Goal: Information Seeking & Learning: Check status

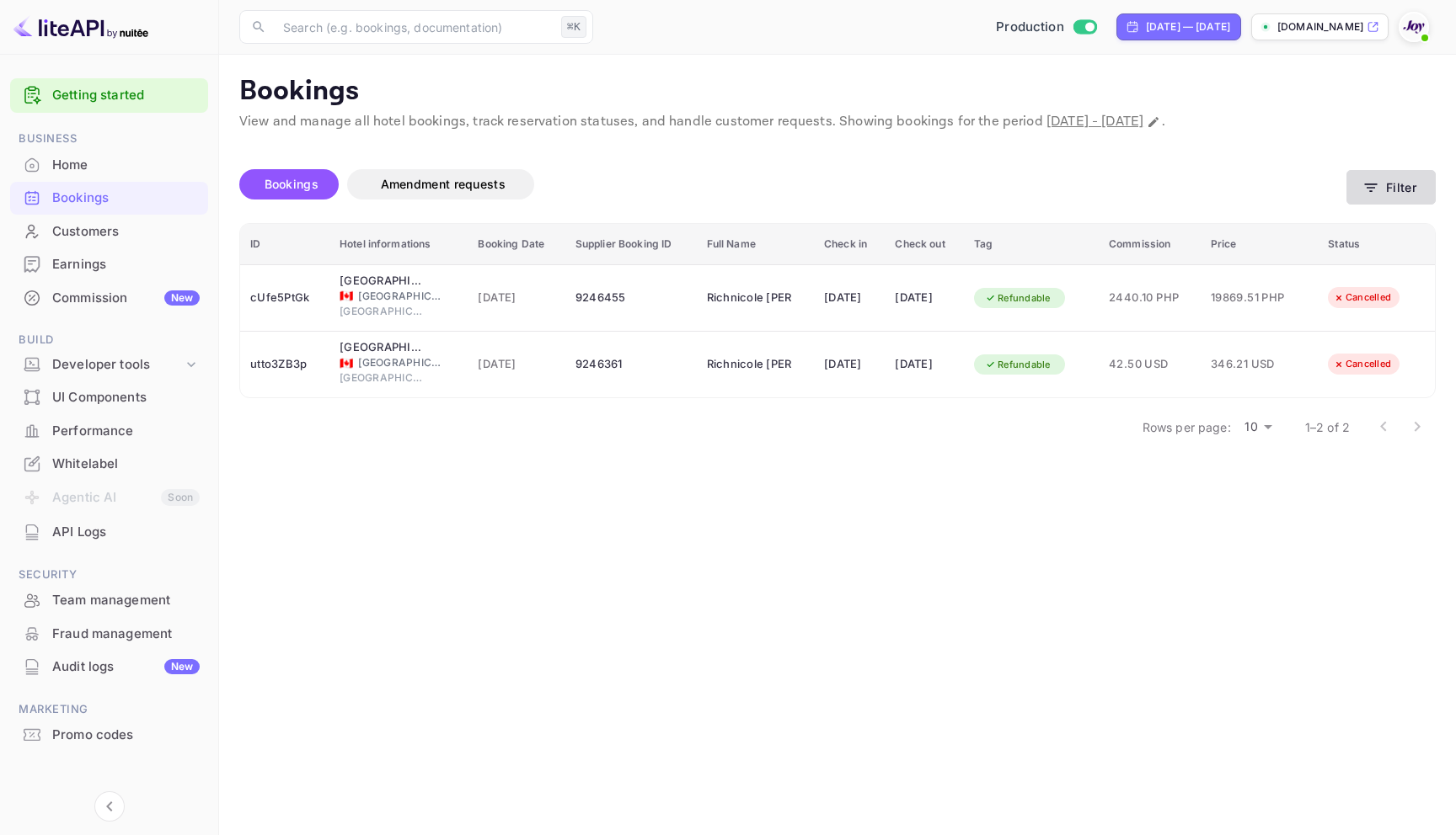
click at [1393, 172] on button "Filter" at bounding box center [1390, 187] width 89 height 34
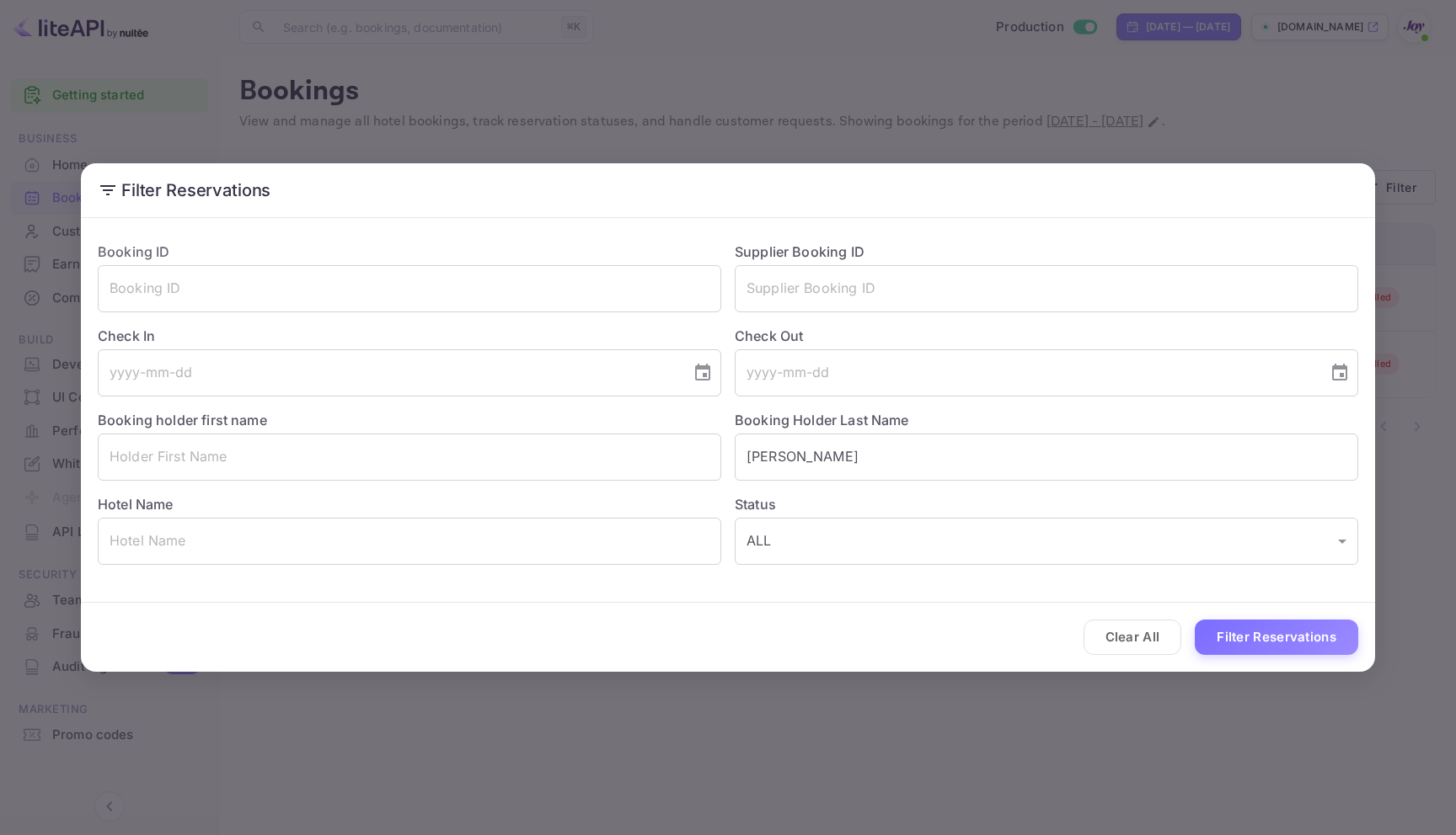
click at [245, 28] on div "Filter Reservations Booking ID ​ Supplier Booking ID ​ Check In ​ Check Out ​ B…" at bounding box center [728, 417] width 1456 height 835
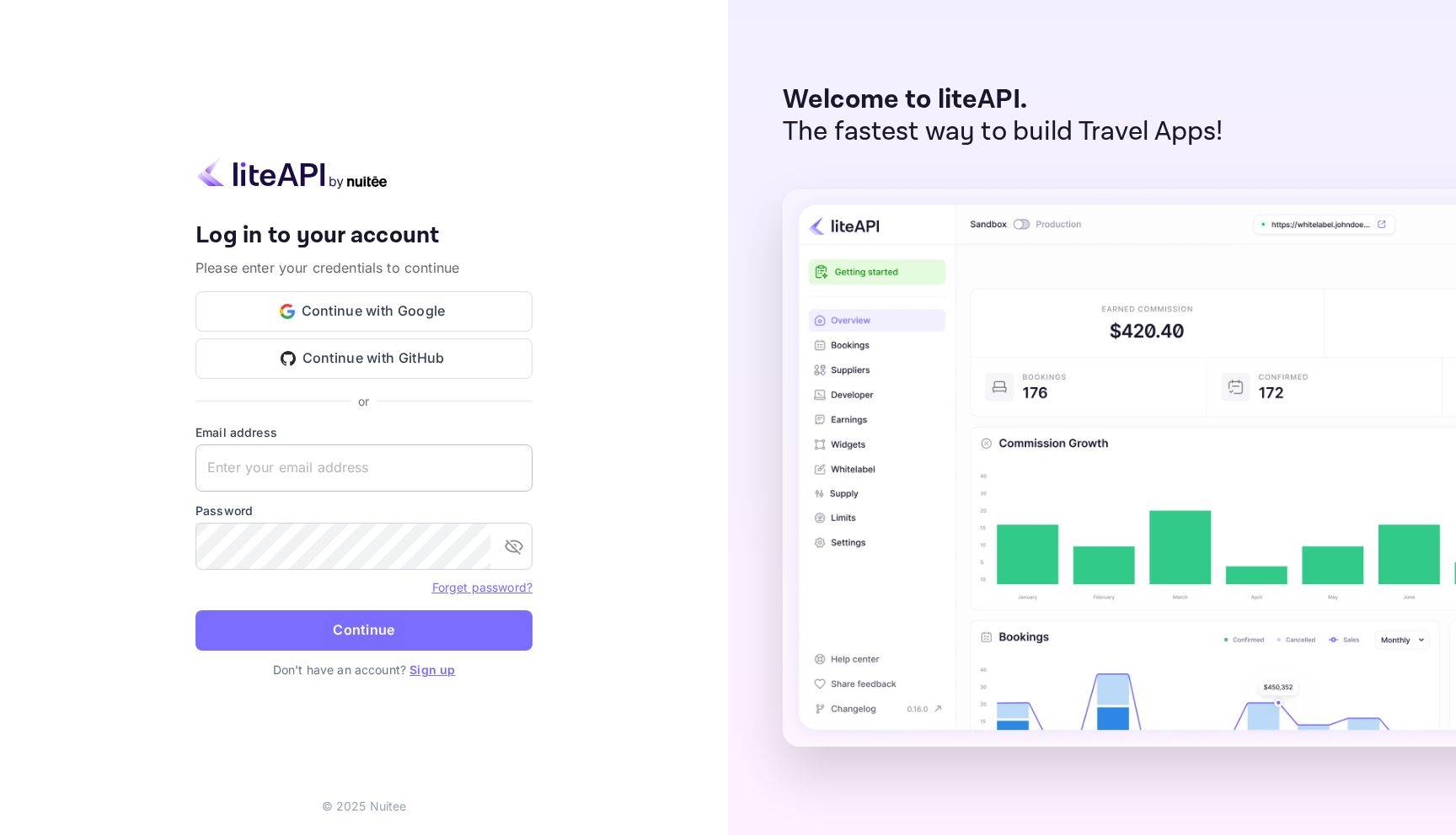
click at [437, 484] on input "text" at bounding box center [364, 467] width 337 height 47
paste input "services@withjoy.com"
type input "services@withjoy.com"
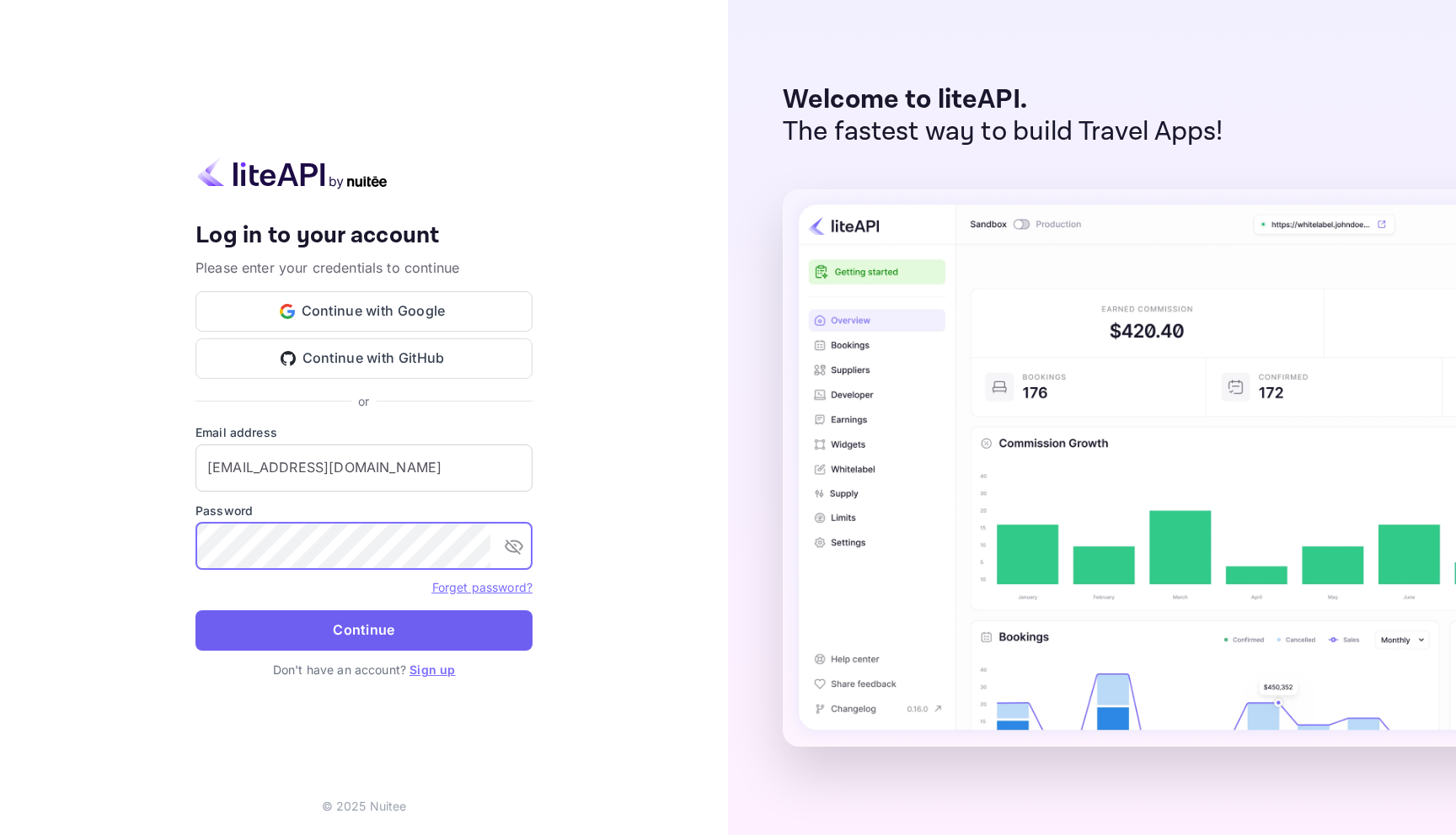
click at [376, 639] on button "Continue" at bounding box center [364, 630] width 337 height 40
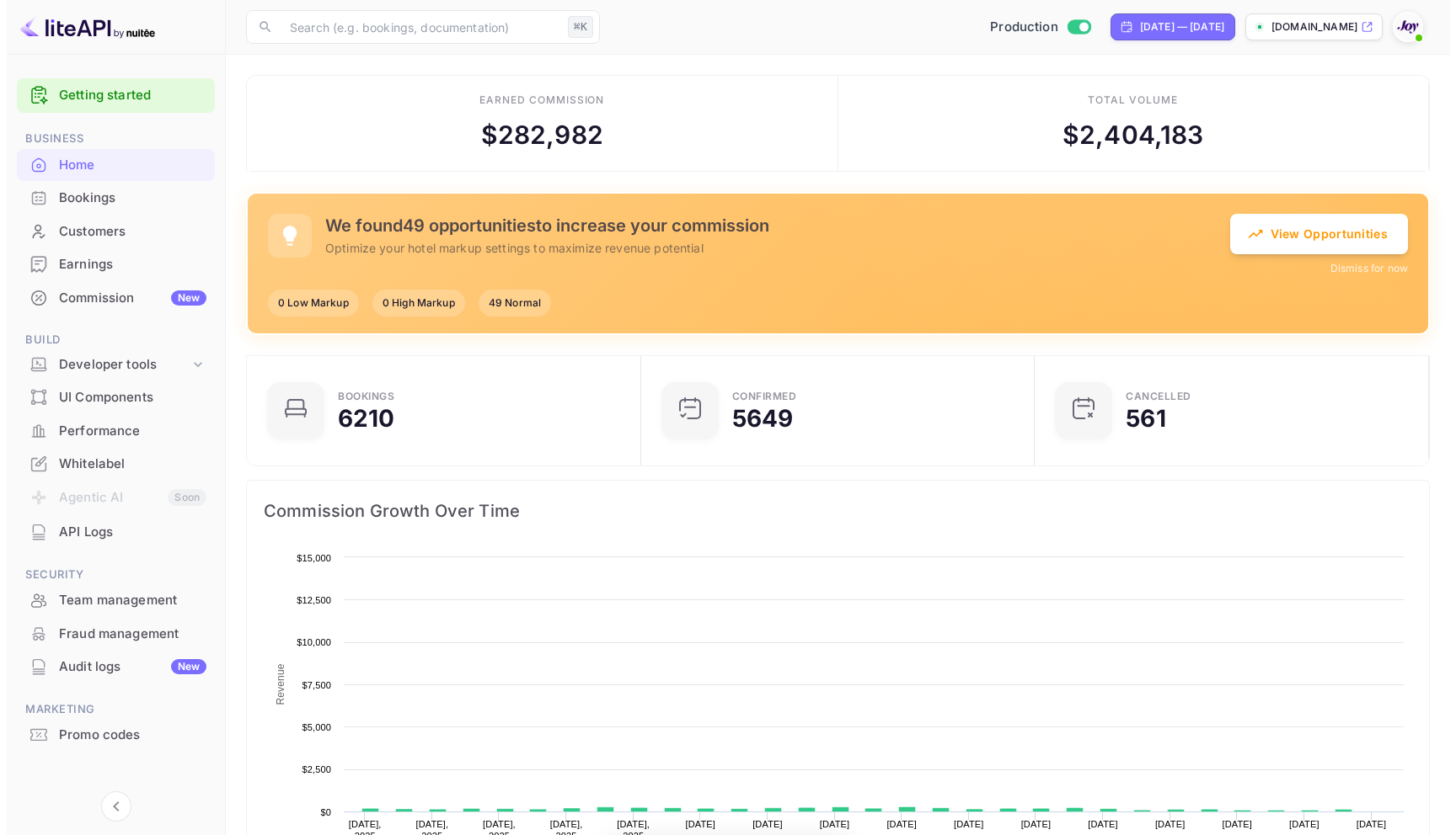
scroll to position [261, 371]
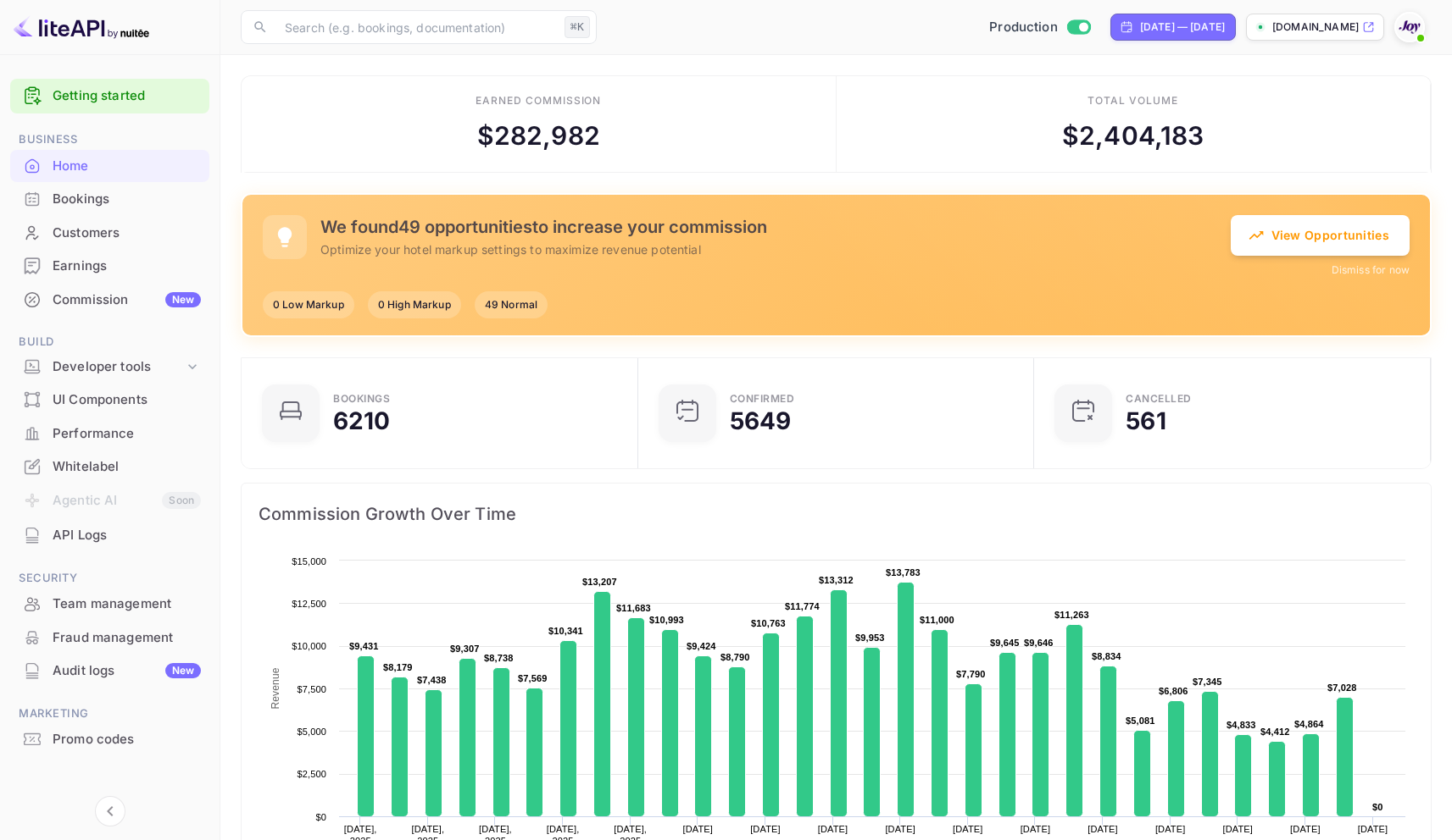
click at [81, 208] on div "Bookings" at bounding box center [126, 199] width 148 height 20
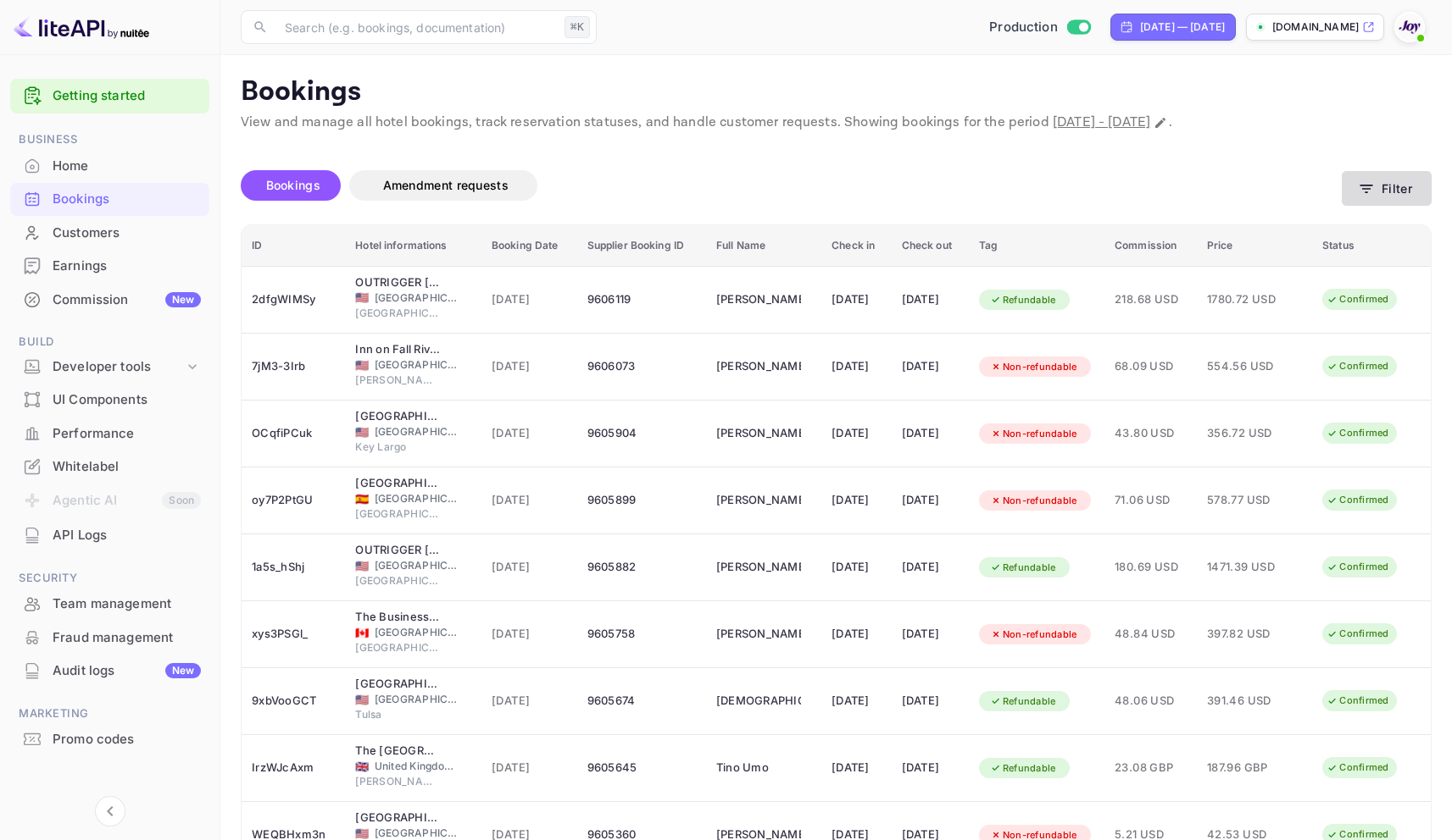
click at [1392, 189] on button "Filter" at bounding box center [1387, 188] width 89 height 34
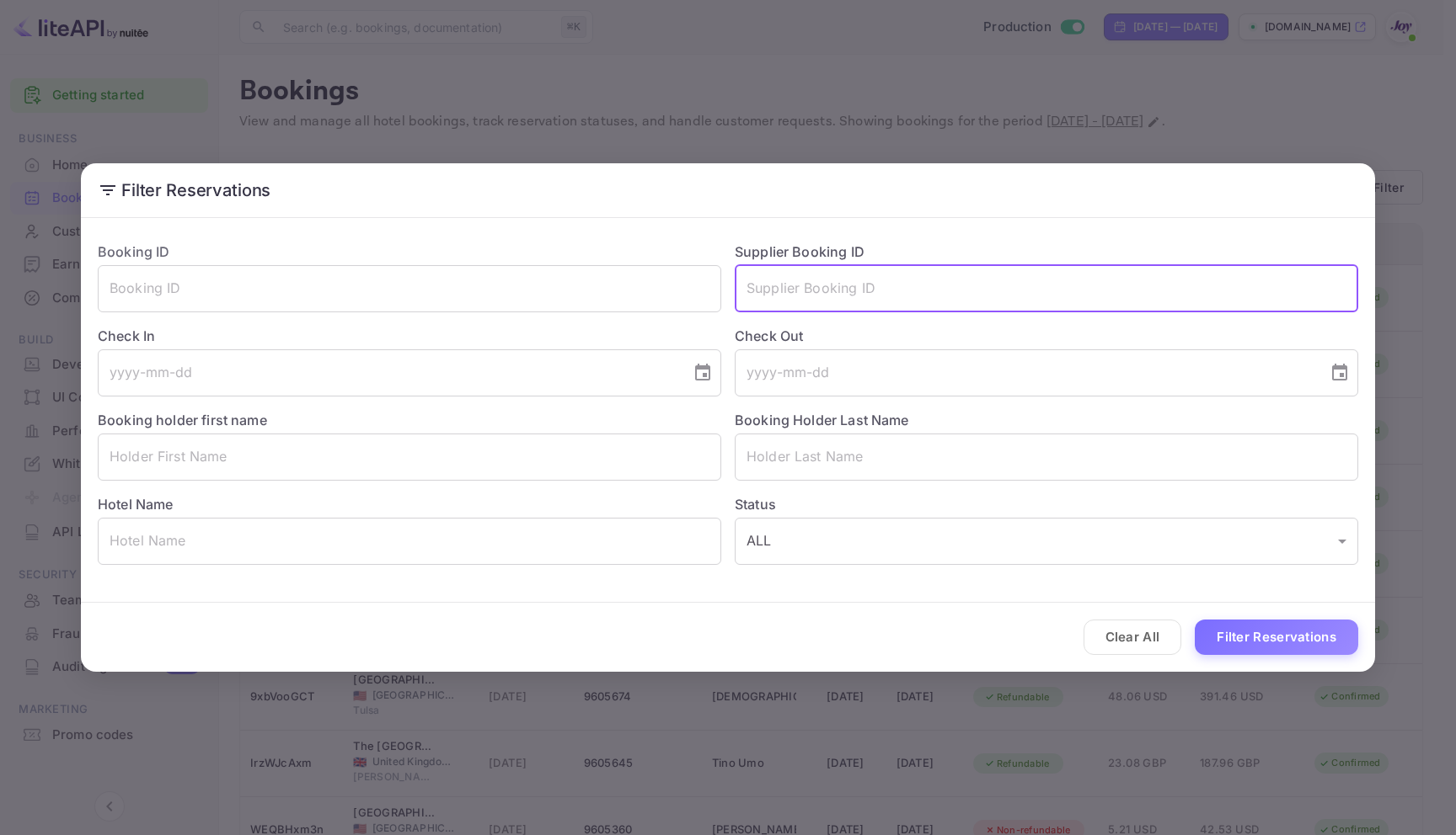
click at [844, 289] on input "text" at bounding box center [1046, 288] width 623 height 47
paste input "7838266"
type input "7838266"
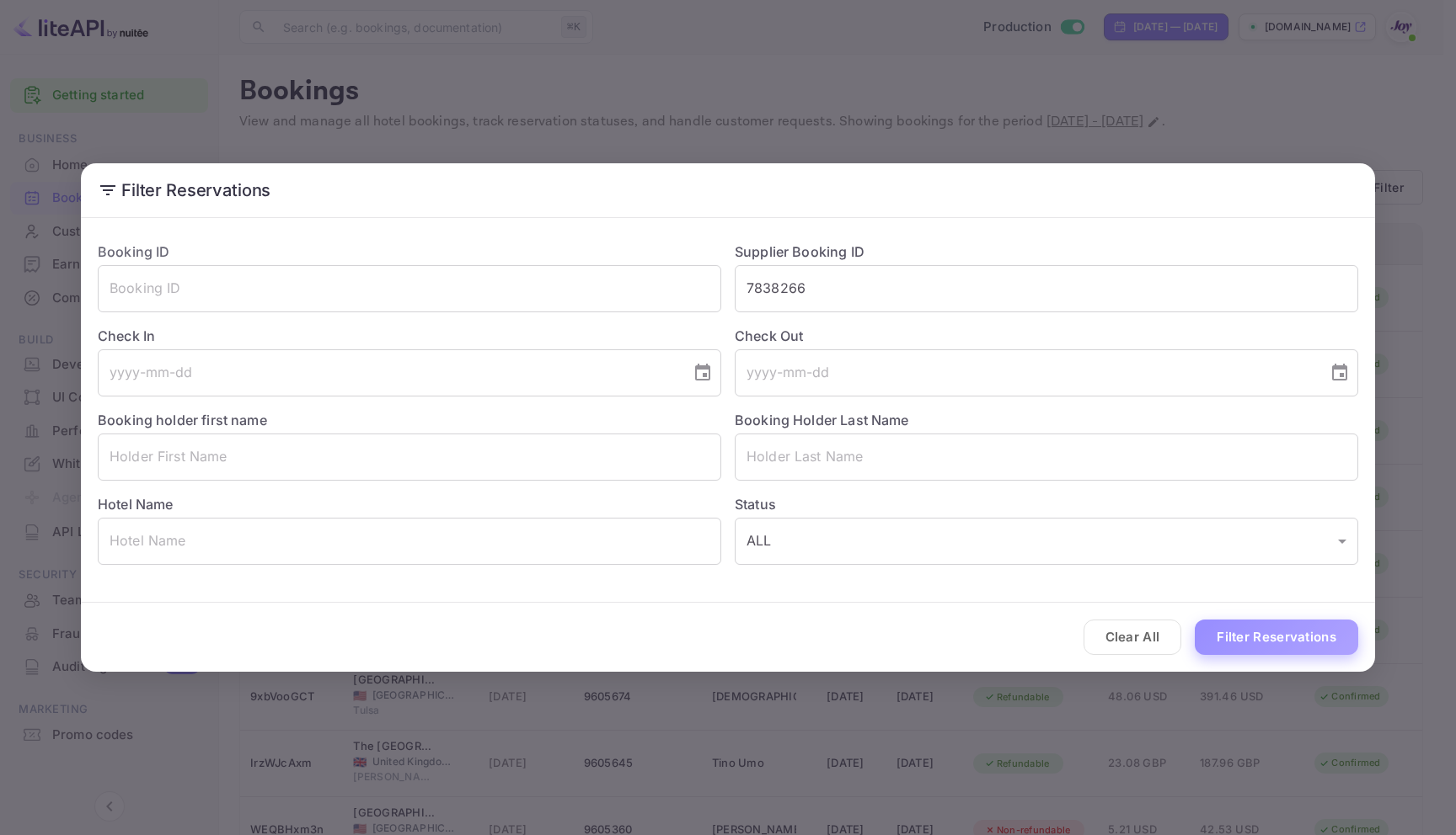
click at [1270, 633] on button "Filter Reservations" at bounding box center [1276, 638] width 163 height 36
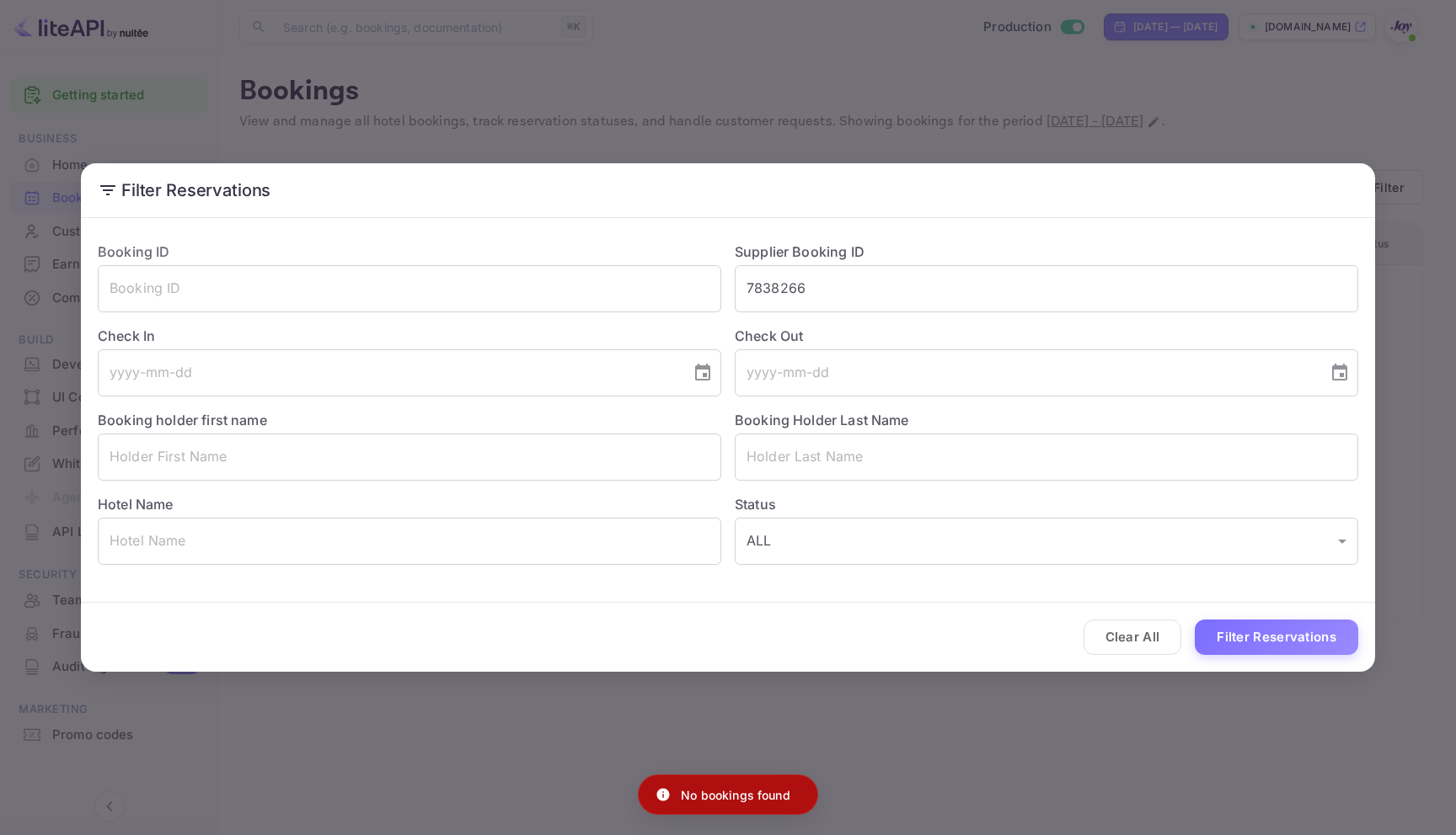
click at [1192, 118] on div "Filter Reservations Booking ID ​ Supplier Booking ID 7838266 ​ Check In ​ Check…" at bounding box center [728, 417] width 1456 height 835
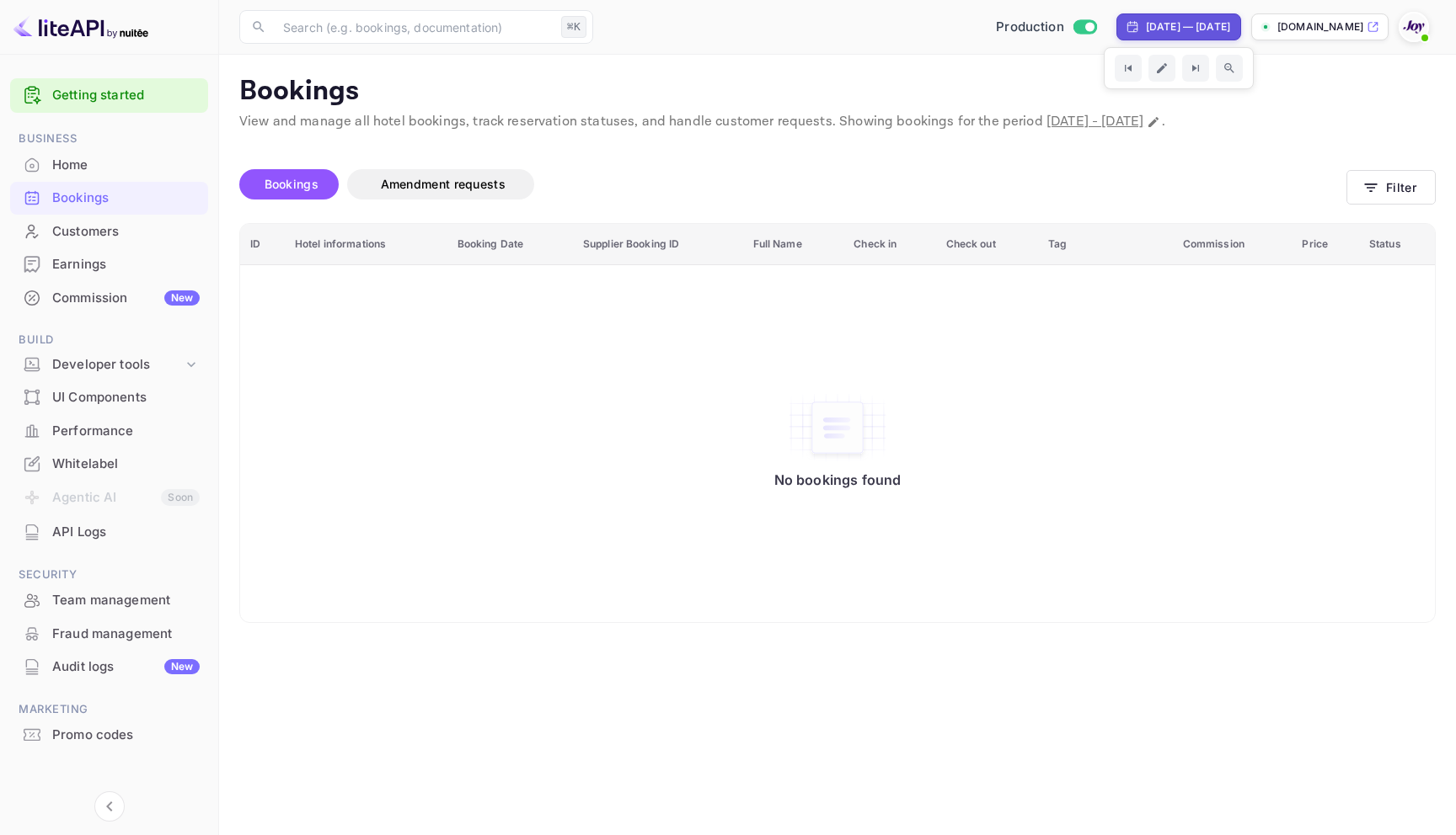
click at [1193, 20] on div "Aug 24, 2025 — Sep 23, 2025" at bounding box center [1188, 27] width 85 height 15
select select "7"
select select "2025"
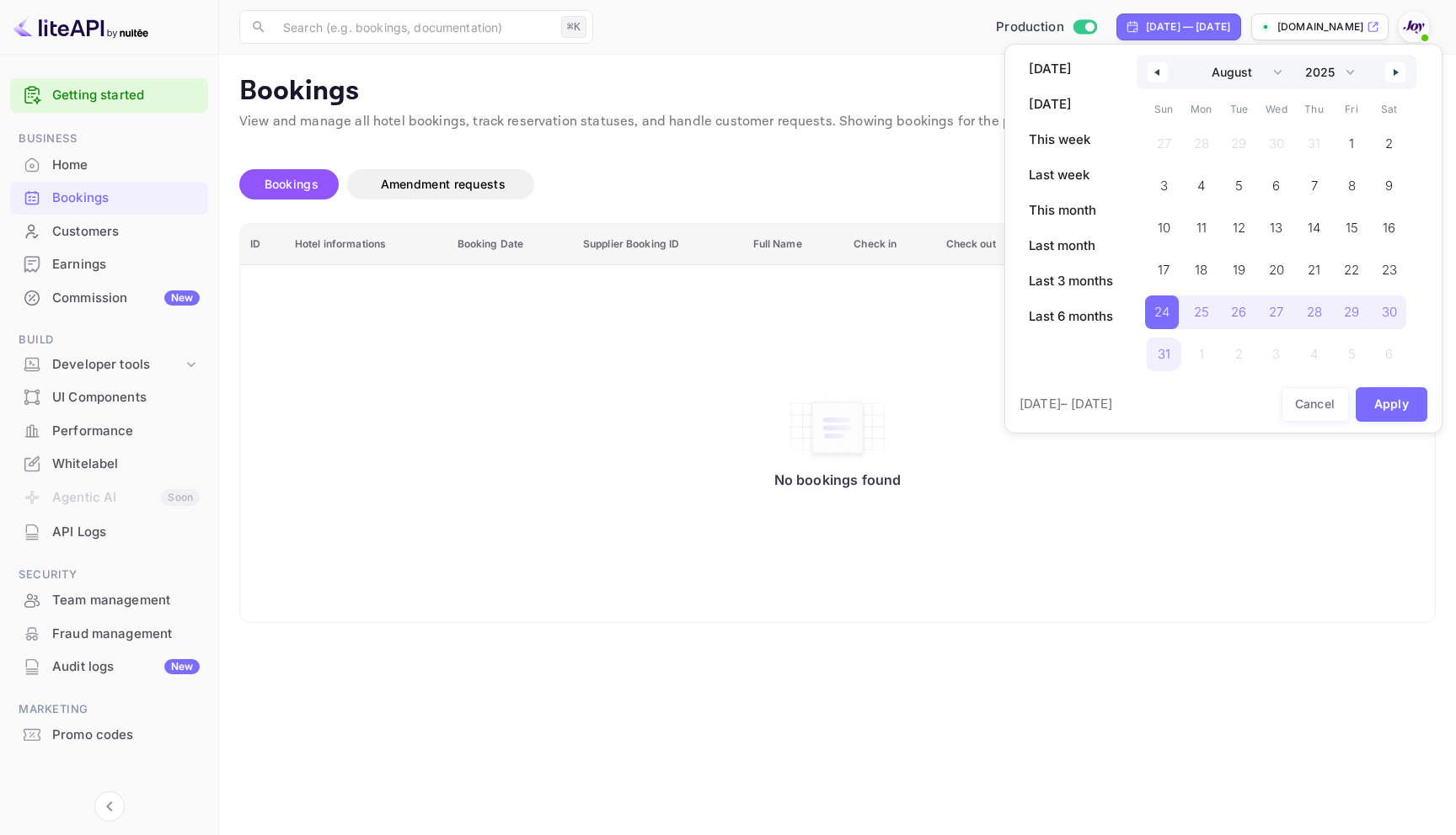
click at [1159, 69] on icon "button" at bounding box center [1155, 73] width 9 height 7
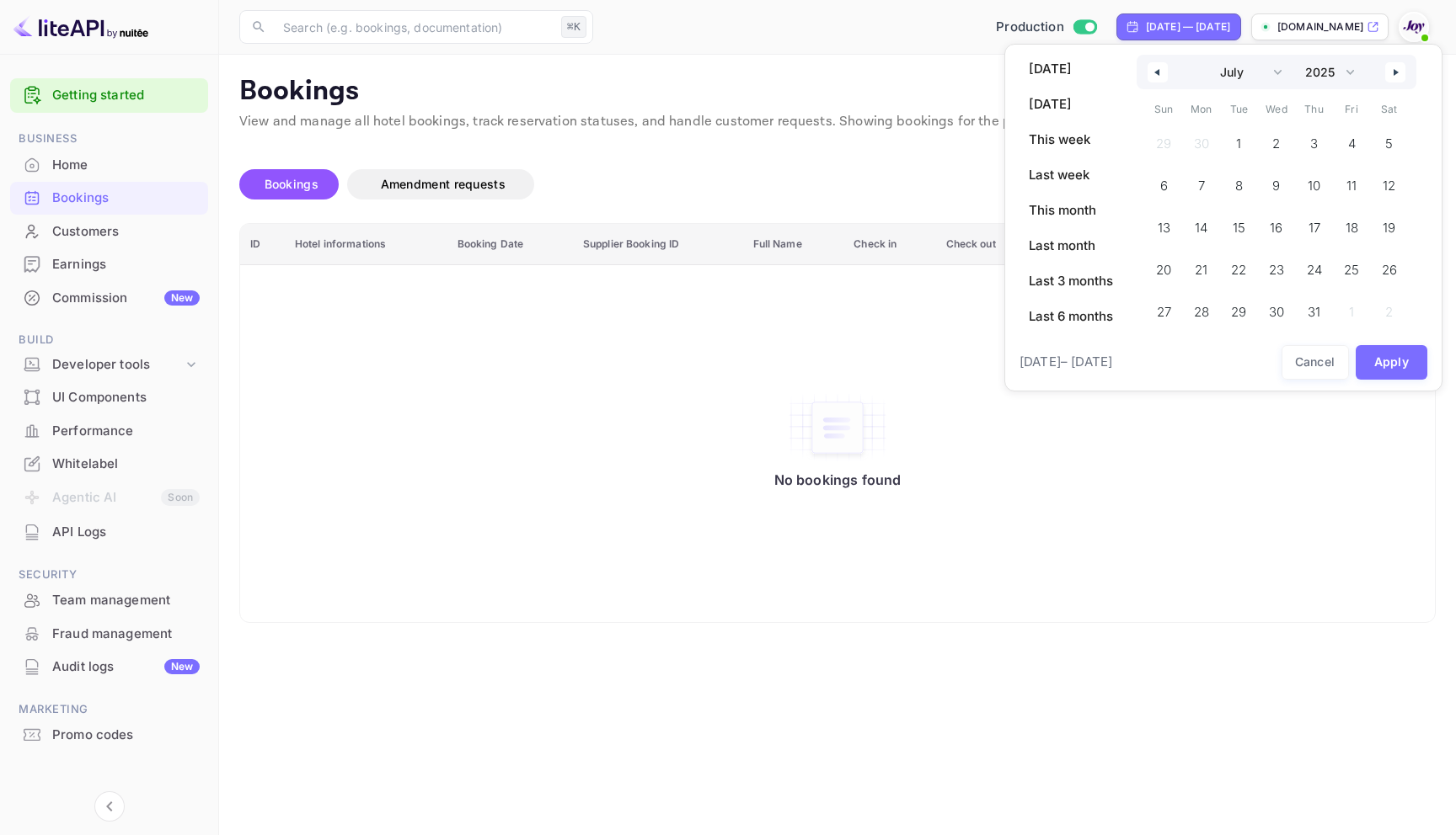
click at [1159, 69] on icon "button" at bounding box center [1155, 73] width 9 height 7
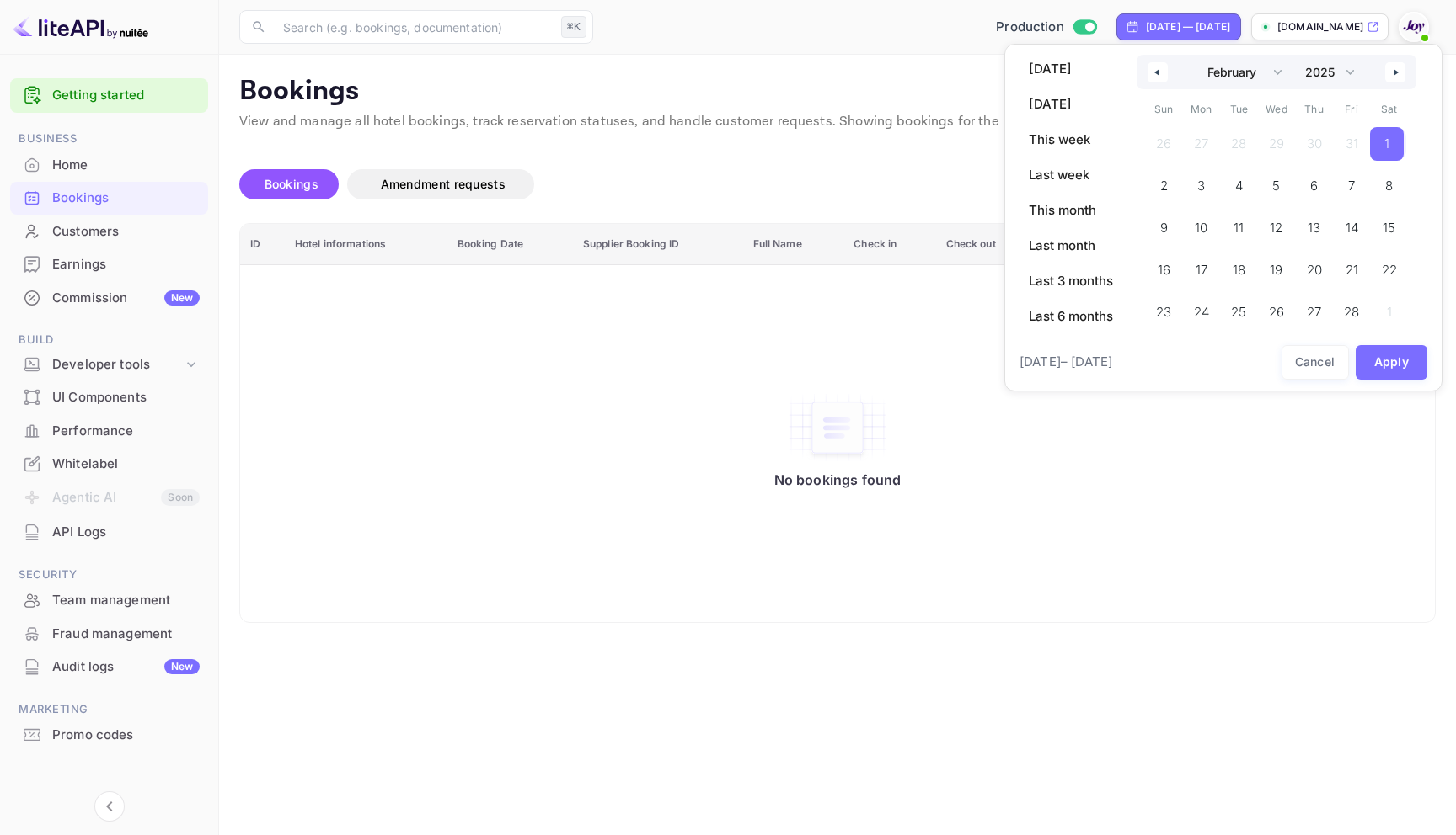
click at [1388, 130] on span "1" at bounding box center [1387, 144] width 5 height 30
click at [1409, 67] on div "January February March April May June July August September October November De…" at bounding box center [1276, 72] width 280 height 34
click at [1406, 67] on div "January February March April May June July August September October November De…" at bounding box center [1276, 72] width 280 height 34
click at [1403, 67] on button "button" at bounding box center [1395, 73] width 21 height 21
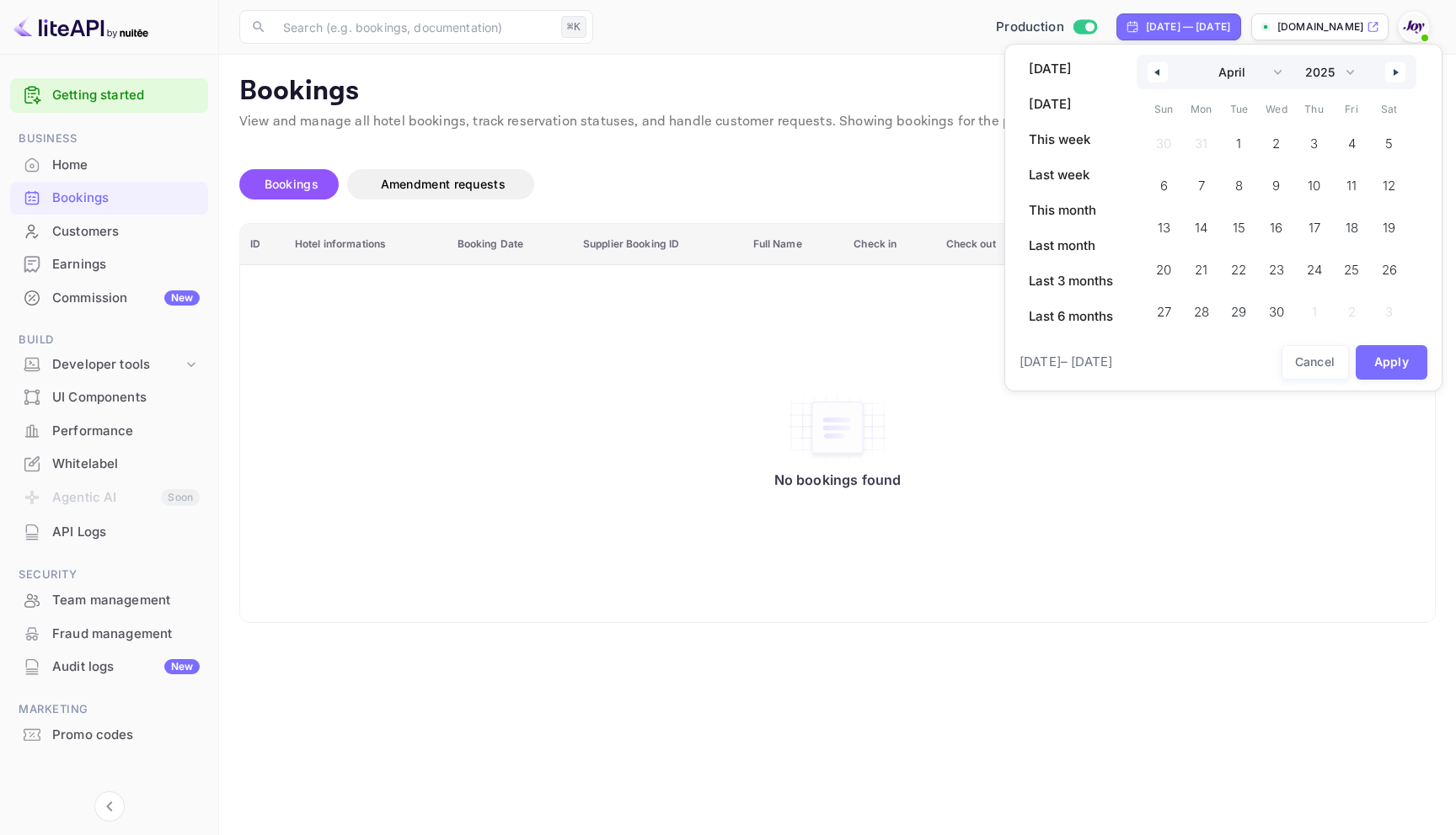
click at [1403, 67] on button "button" at bounding box center [1395, 73] width 21 height 21
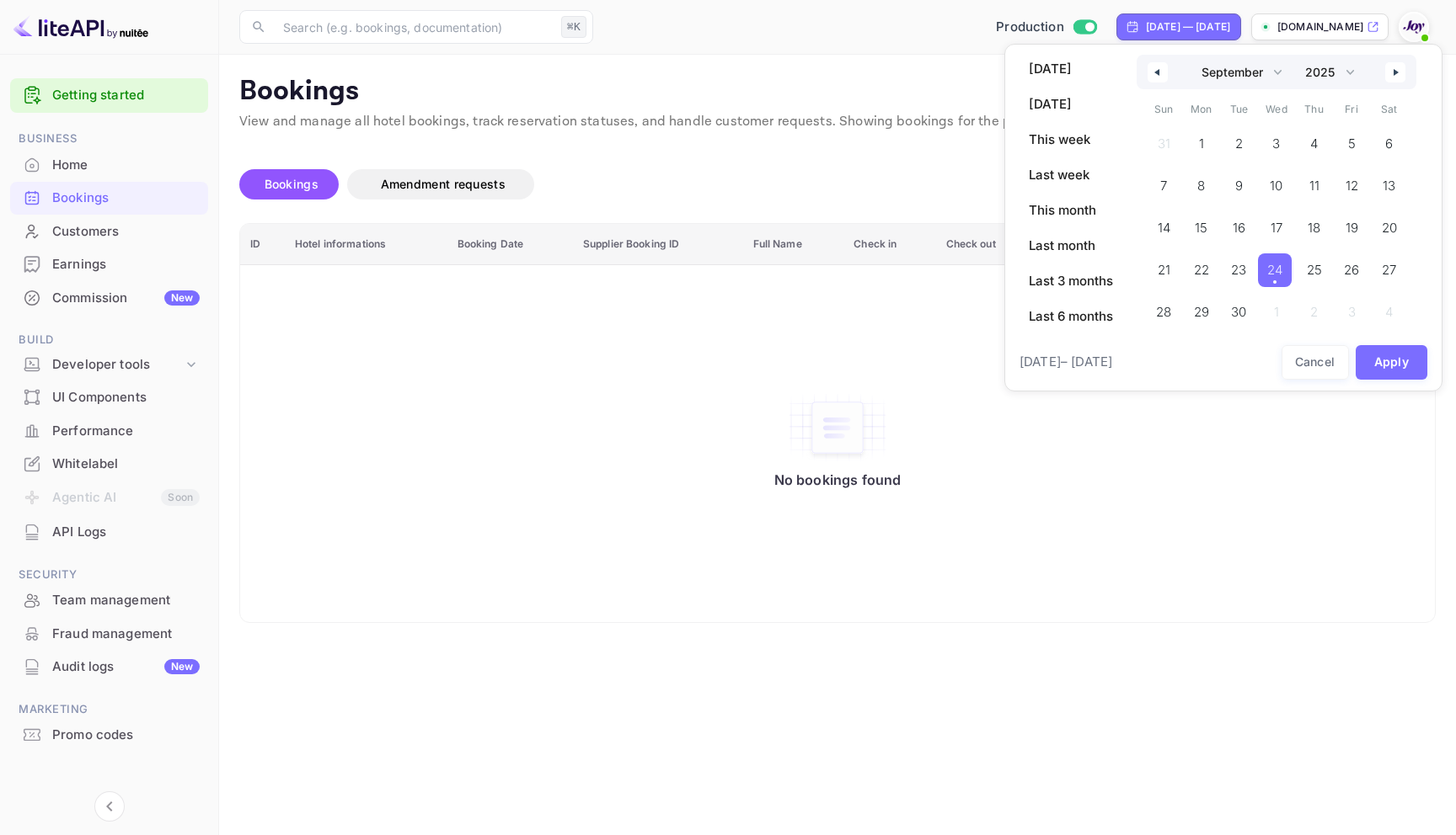
click at [1274, 270] on span "24" at bounding box center [1275, 270] width 15 height 30
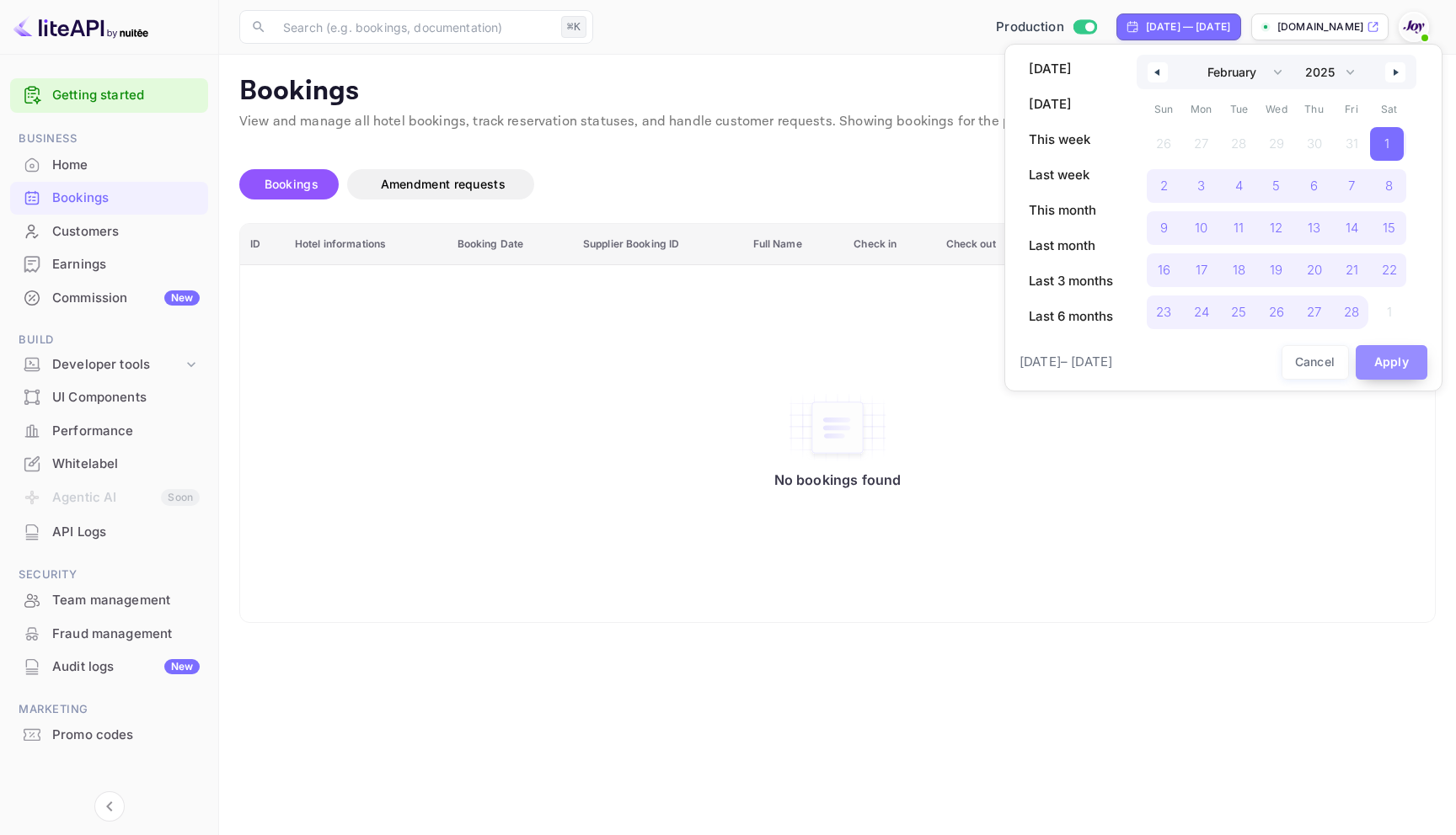
click at [1379, 371] on button "Apply" at bounding box center [1391, 362] width 73 height 34
select select "0"
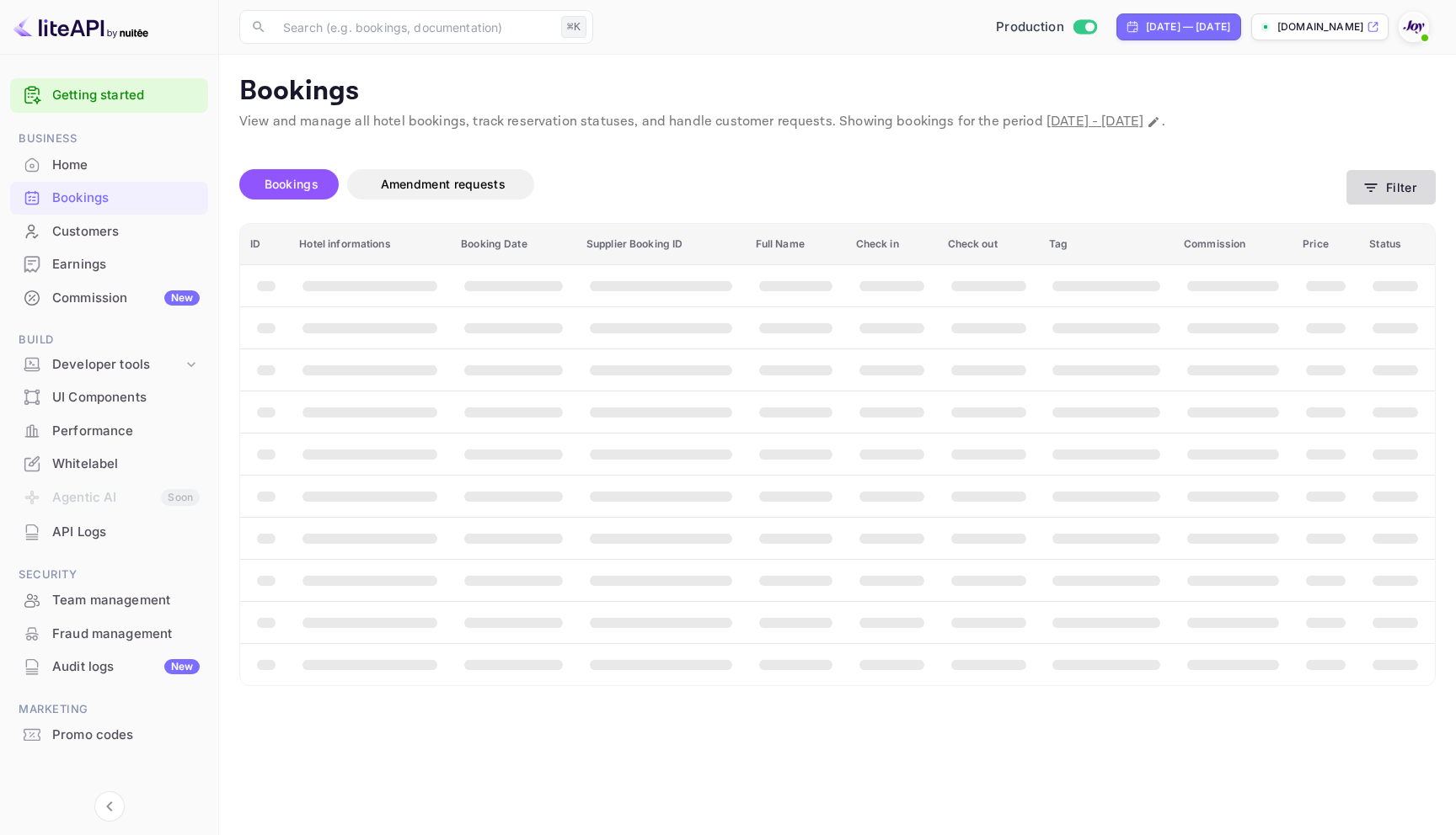
click at [1424, 184] on button "Filter" at bounding box center [1390, 187] width 89 height 34
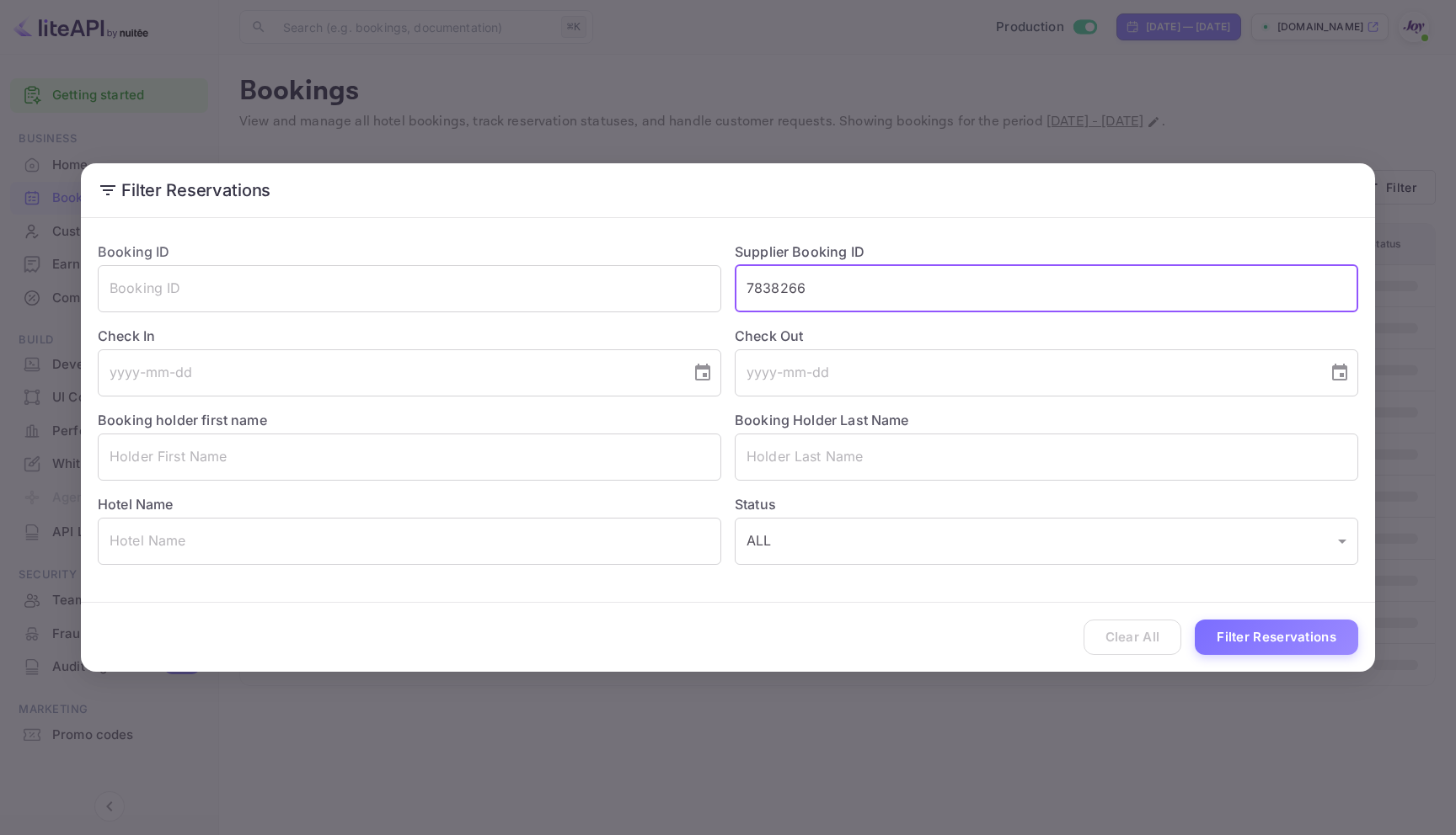
click at [1016, 297] on input "7838266" at bounding box center [1046, 288] width 623 height 47
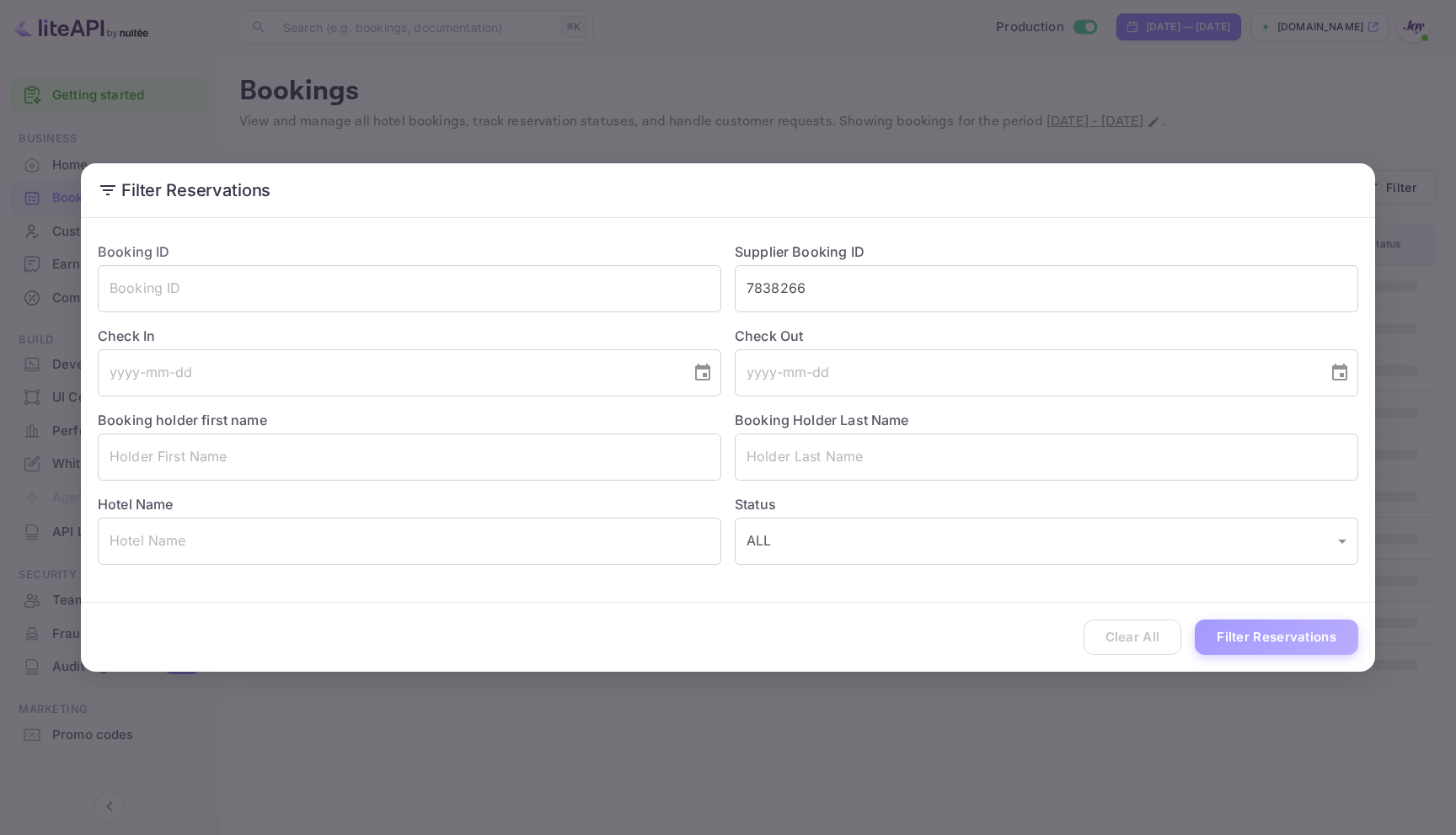
click at [1242, 632] on button "Filter Reservations" at bounding box center [1276, 638] width 163 height 36
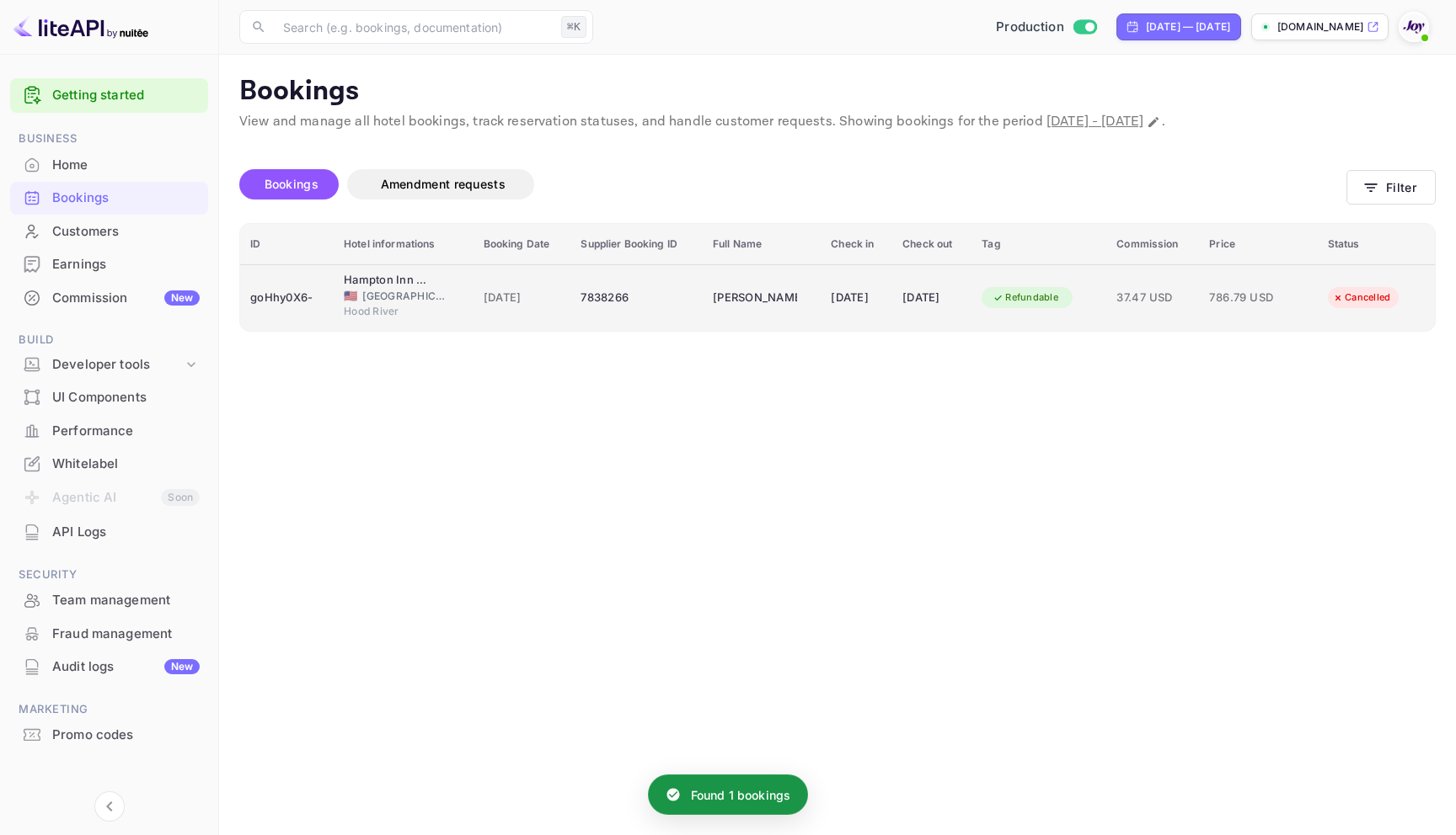
click at [830, 295] on div "19 Sep 2025" at bounding box center [856, 298] width 51 height 27
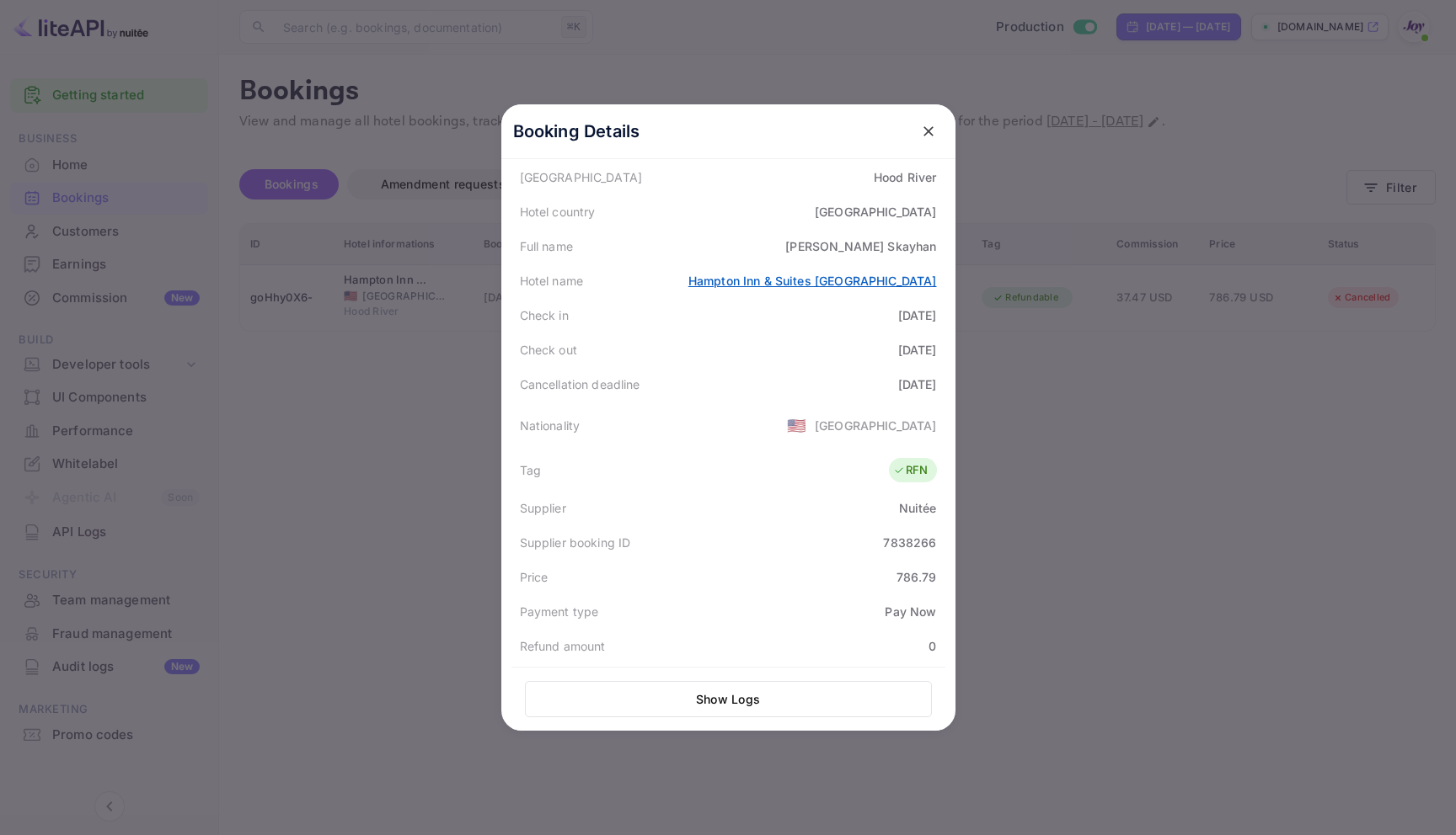
scroll to position [172, 0]
click at [923, 131] on icon "close" at bounding box center [928, 132] width 10 height 10
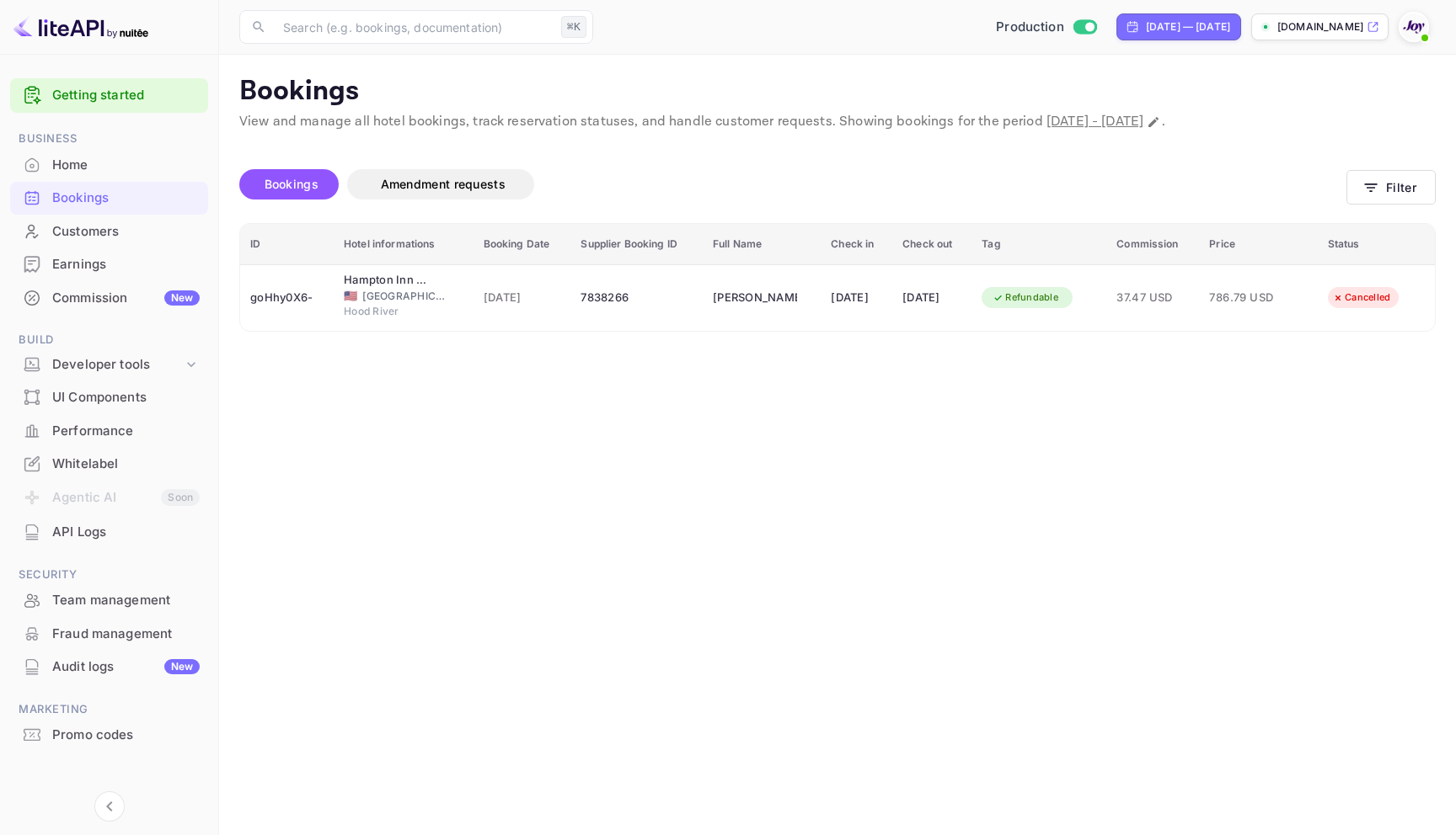
click at [84, 190] on div "Bookings" at bounding box center [126, 198] width 147 height 20
click at [1393, 173] on button "Filter" at bounding box center [1390, 187] width 89 height 34
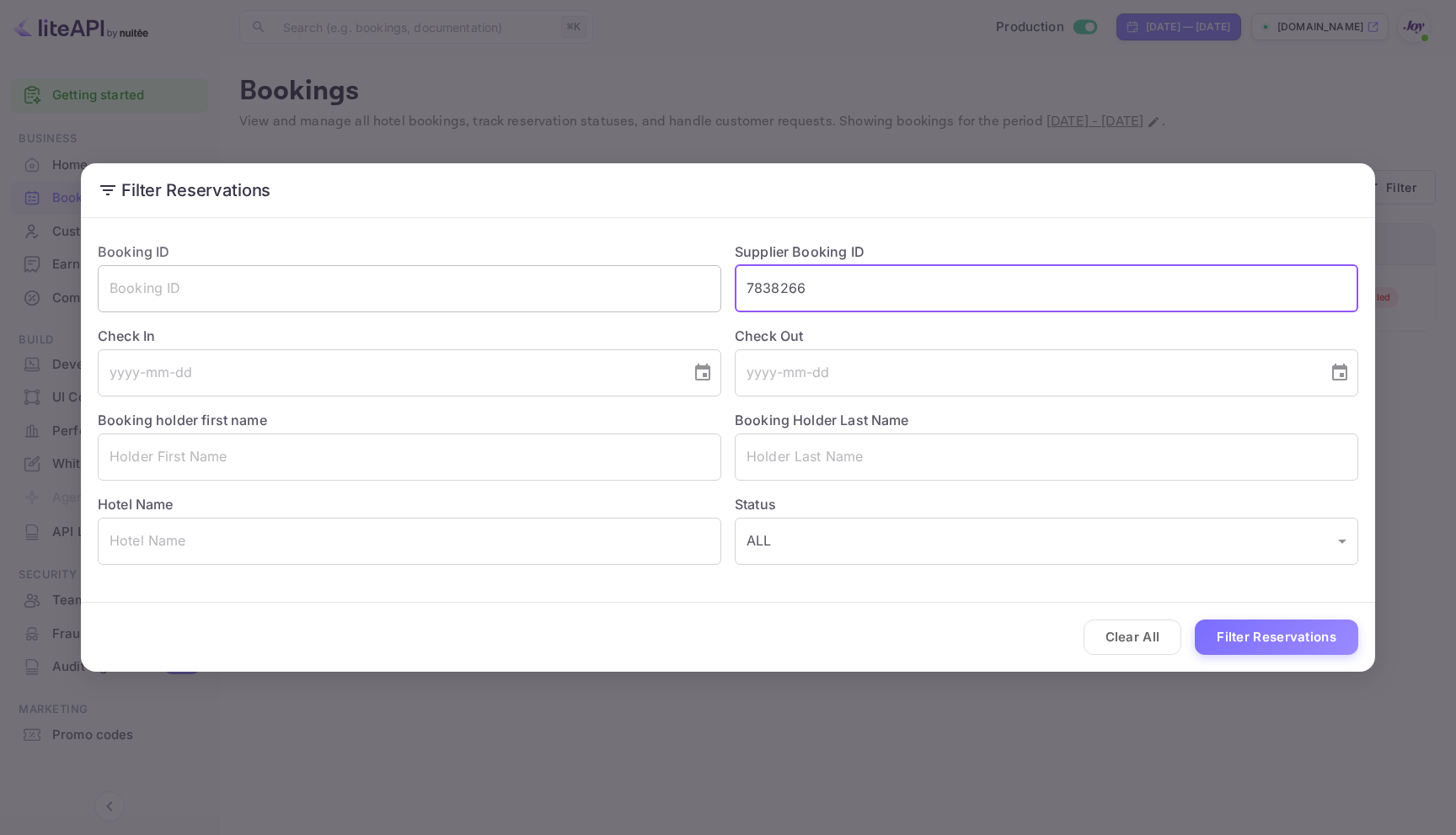
drag, startPoint x: 829, startPoint y: 285, endPoint x: 678, endPoint y: 291, distance: 151.1
click at [678, 291] on div "Booking ID ​ Supplier Booking ID 7838266 ​ Check In ​ Check Out ​ Booking holde…" at bounding box center [722, 397] width 1274 height 337
paste input "8995089"
type input "8995089"
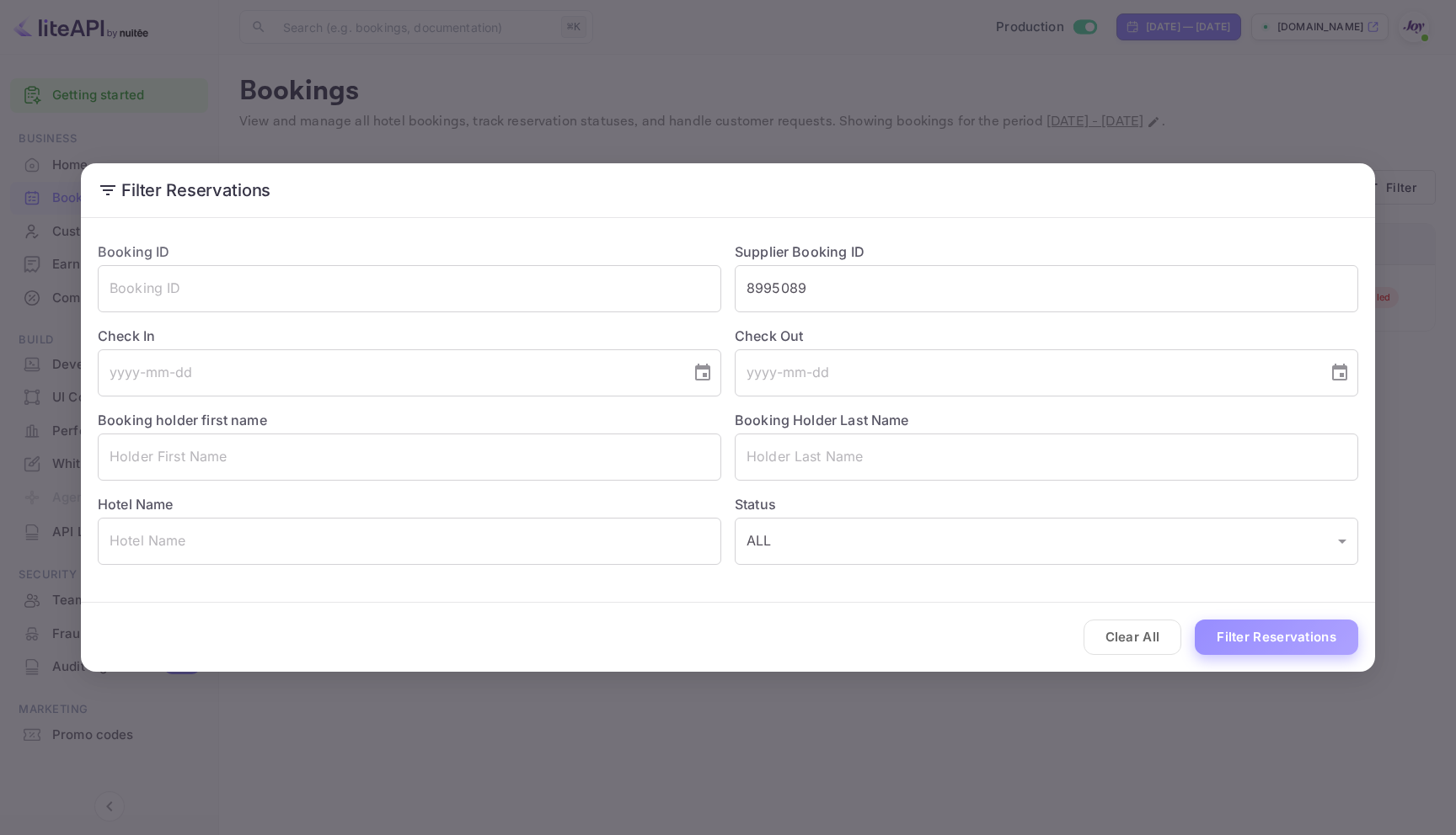
click at [1235, 632] on button "Filter Reservations" at bounding box center [1276, 638] width 163 height 36
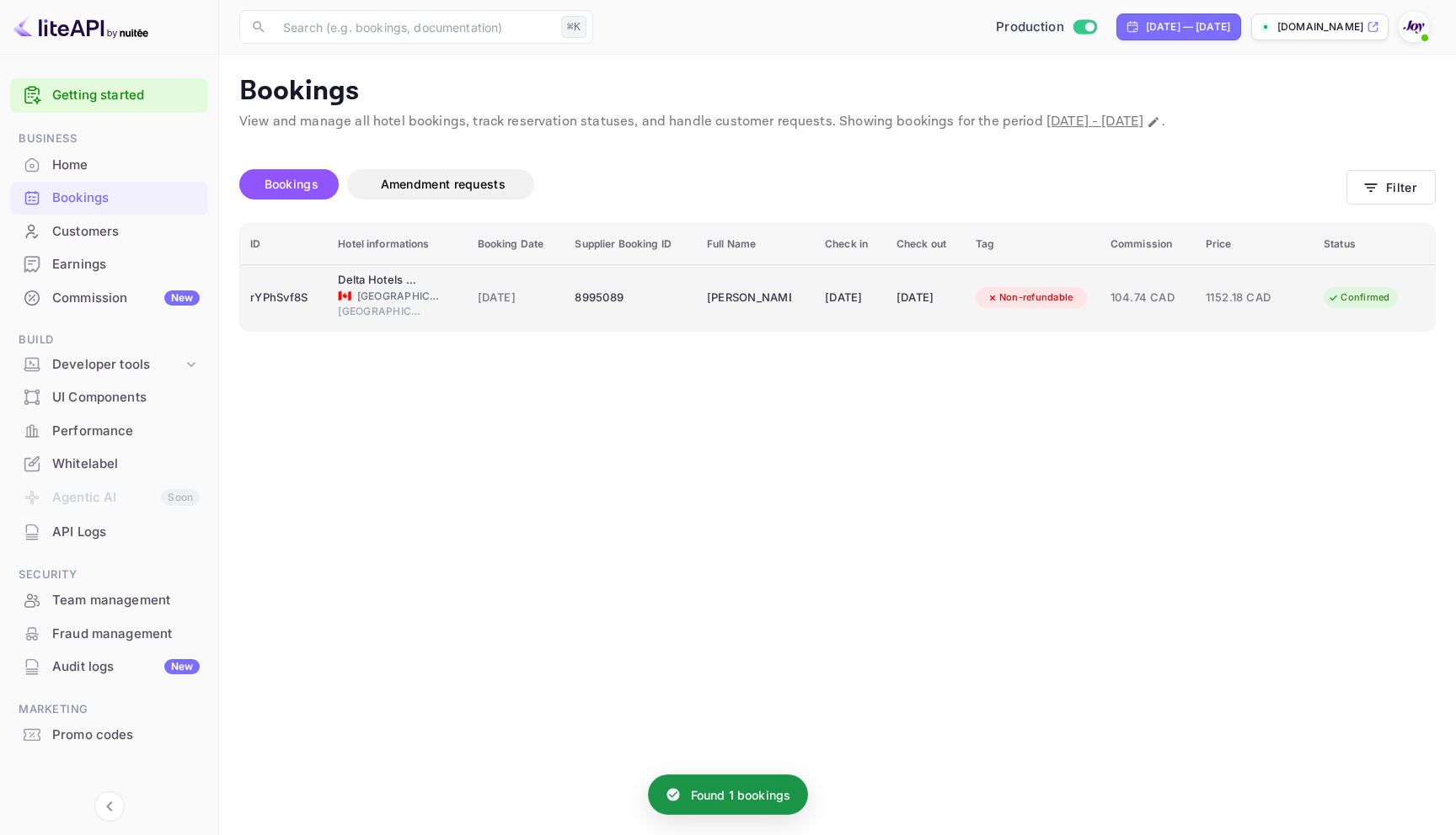
click at [668, 315] on td "8995089" at bounding box center [630, 297] width 133 height 67
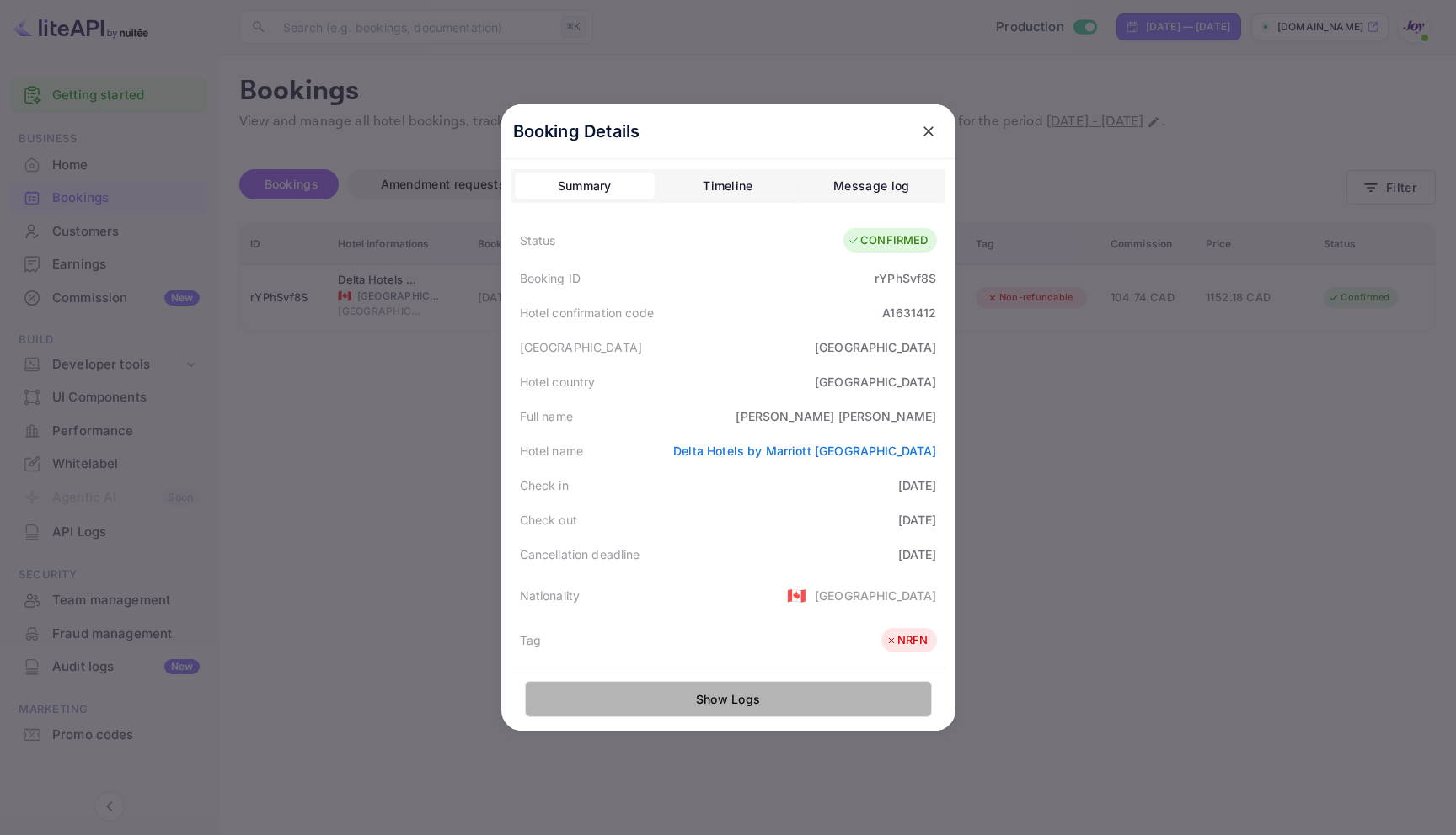
click at [802, 691] on button "Show Logs" at bounding box center [728, 699] width 407 height 36
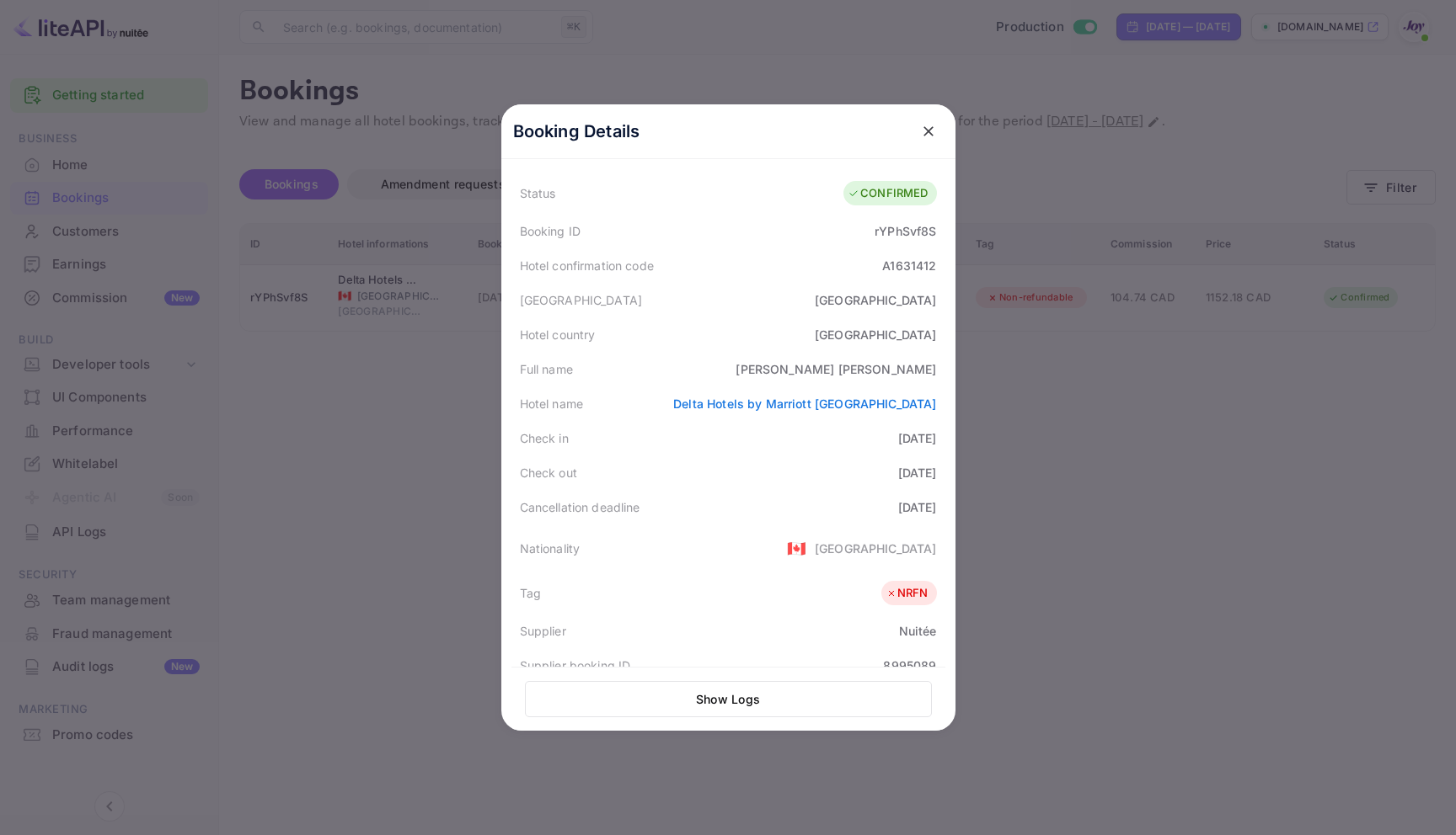
scroll to position [411, 0]
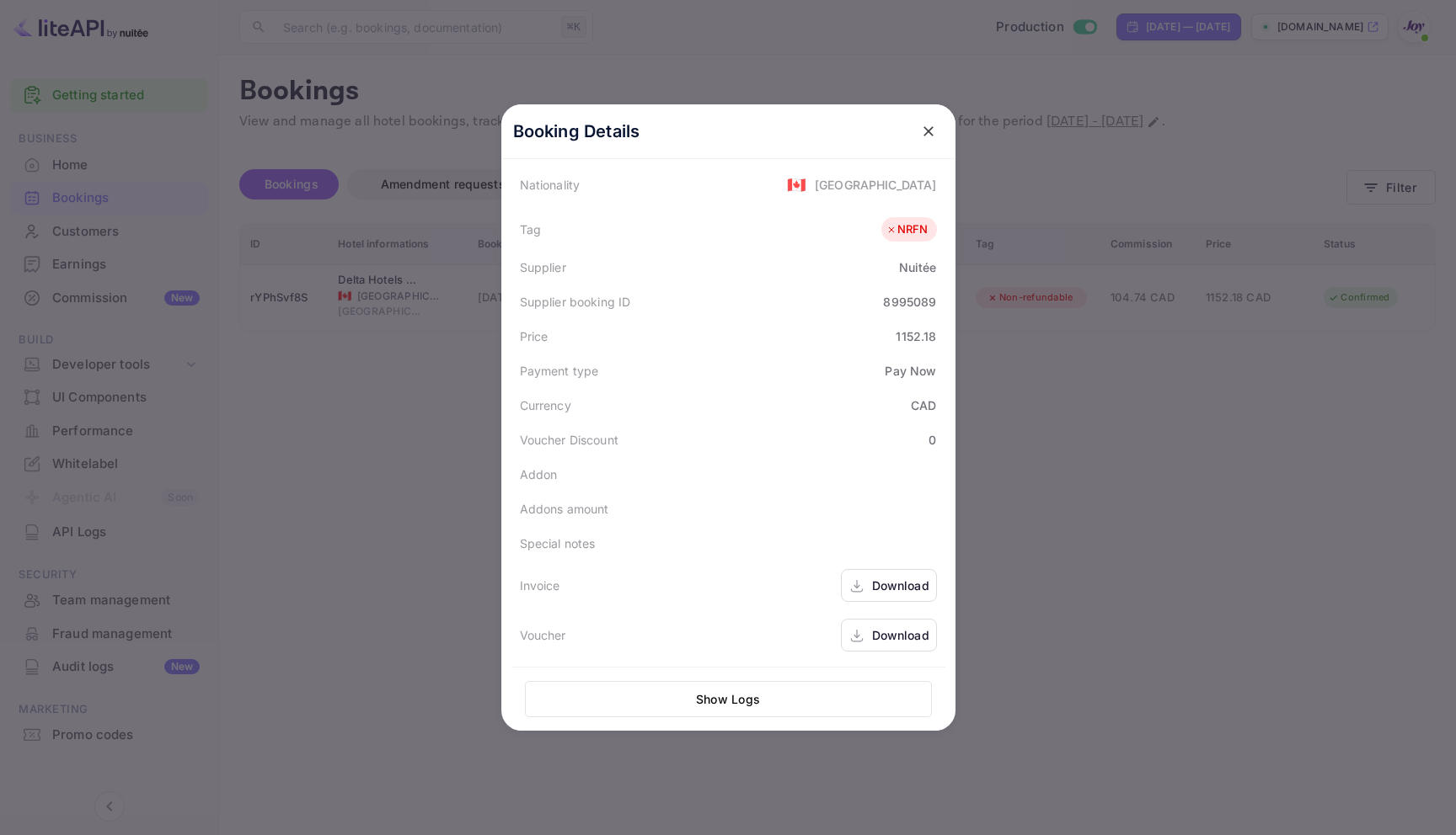
click at [882, 622] on div "Download" at bounding box center [888, 635] width 96 height 32
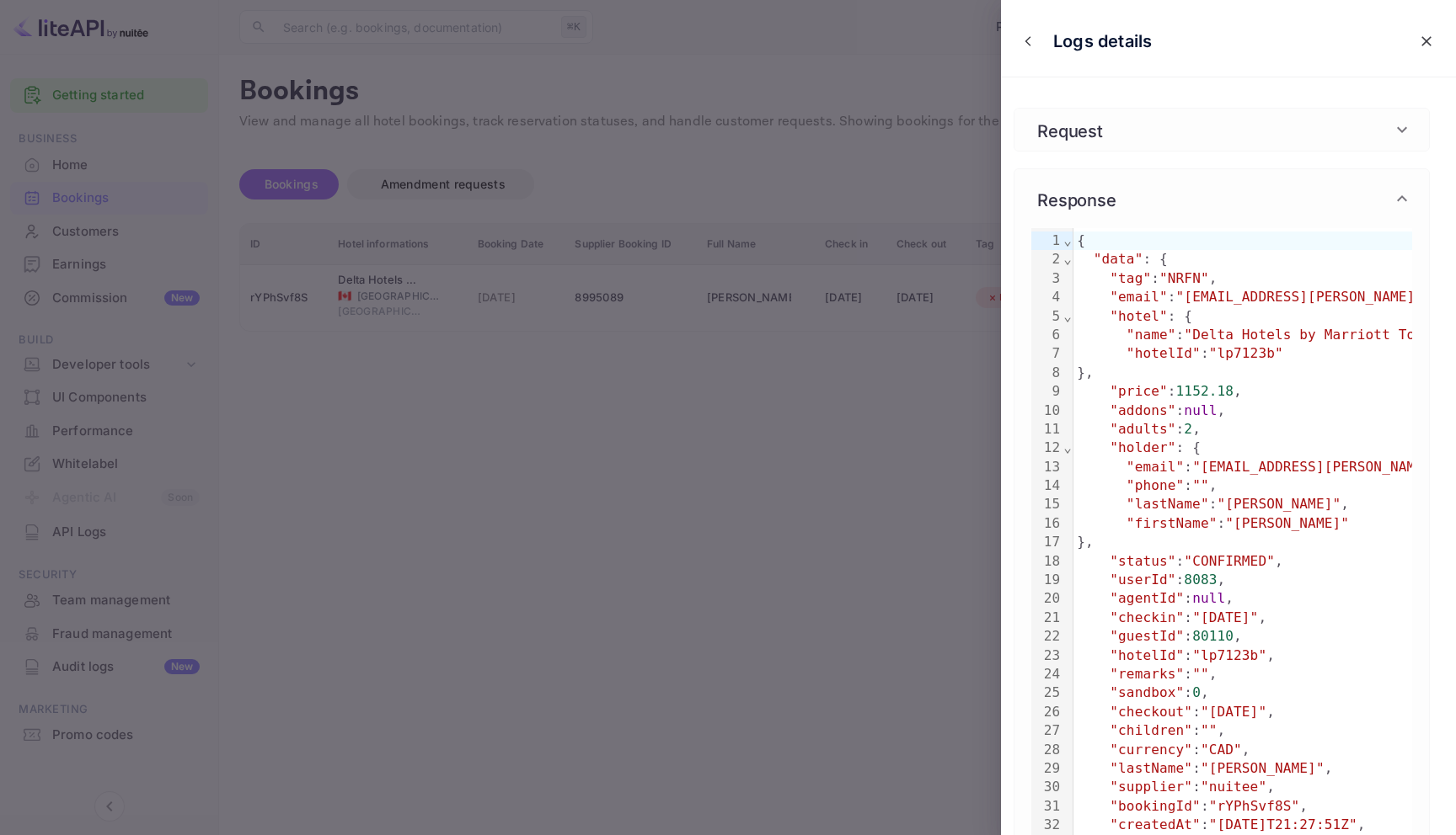
click at [939, 450] on div at bounding box center [728, 417] width 1456 height 835
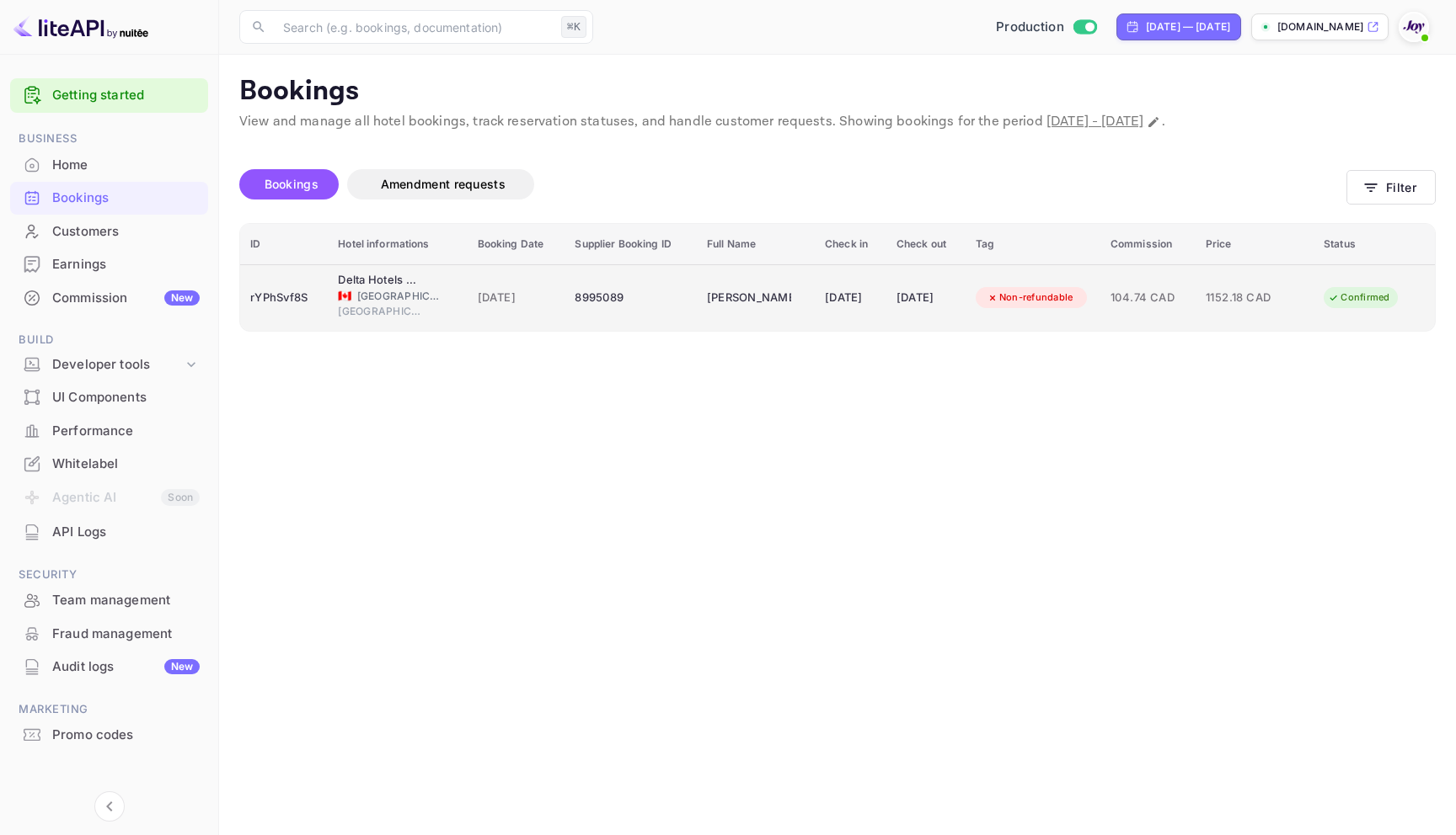
click at [564, 292] on td "8995089" at bounding box center [630, 297] width 133 height 67
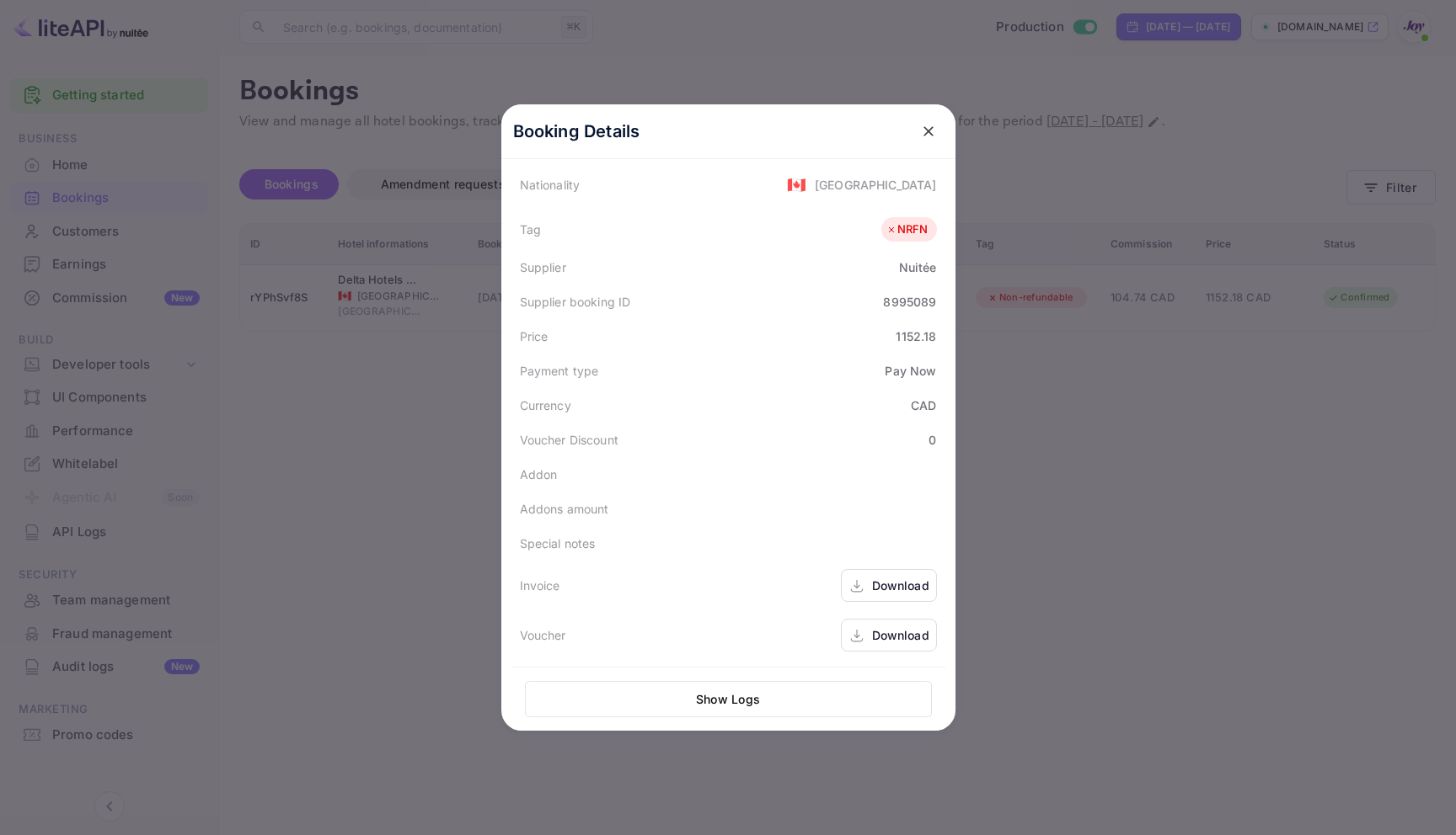
click at [860, 597] on div "Download" at bounding box center [888, 585] width 96 height 32
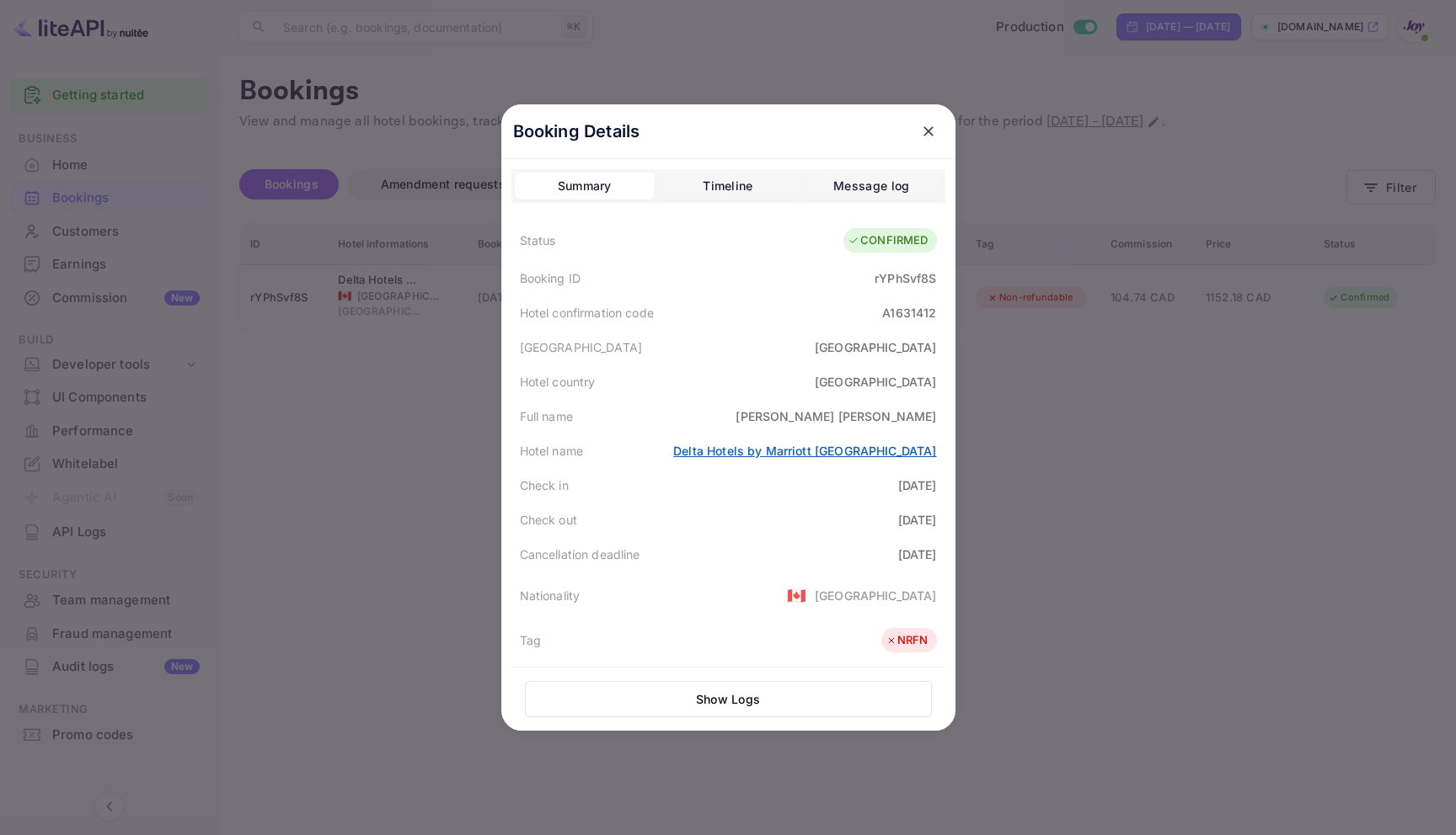
click at [801, 446] on link "Delta Hotels by Marriott Toronto" at bounding box center [804, 450] width 262 height 15
click at [824, 450] on link "Delta Hotels by Marriott Toronto" at bounding box center [804, 450] width 262 height 15
